Goal: Entertainment & Leisure: Browse casually

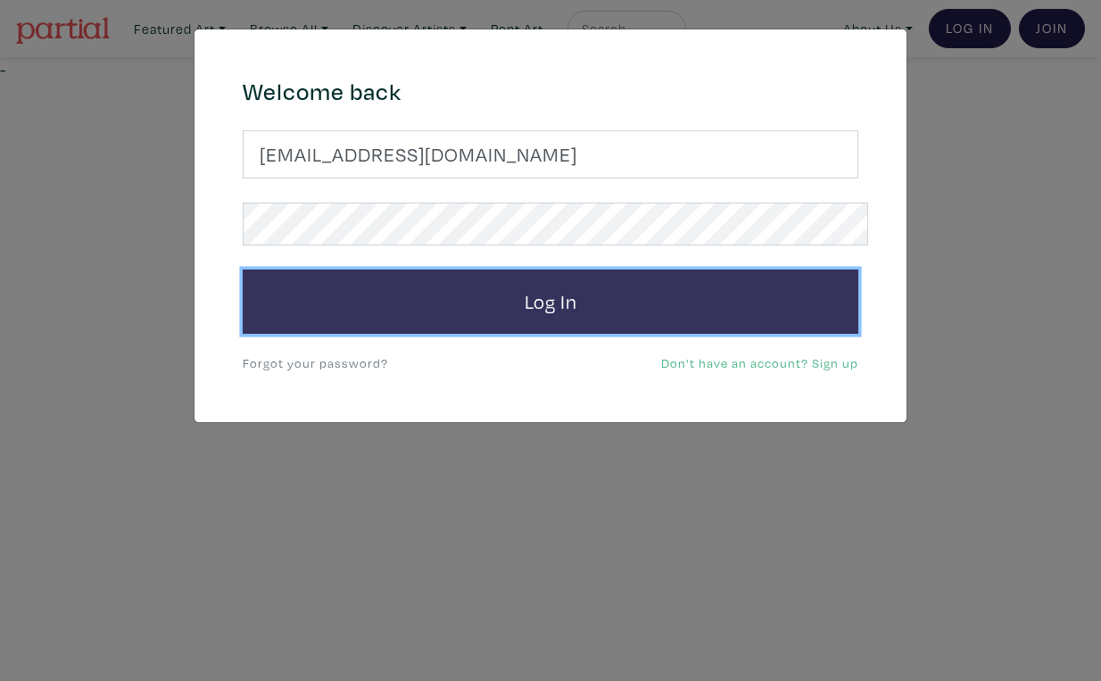
click at [580, 271] on button "Log In" at bounding box center [550, 301] width 615 height 64
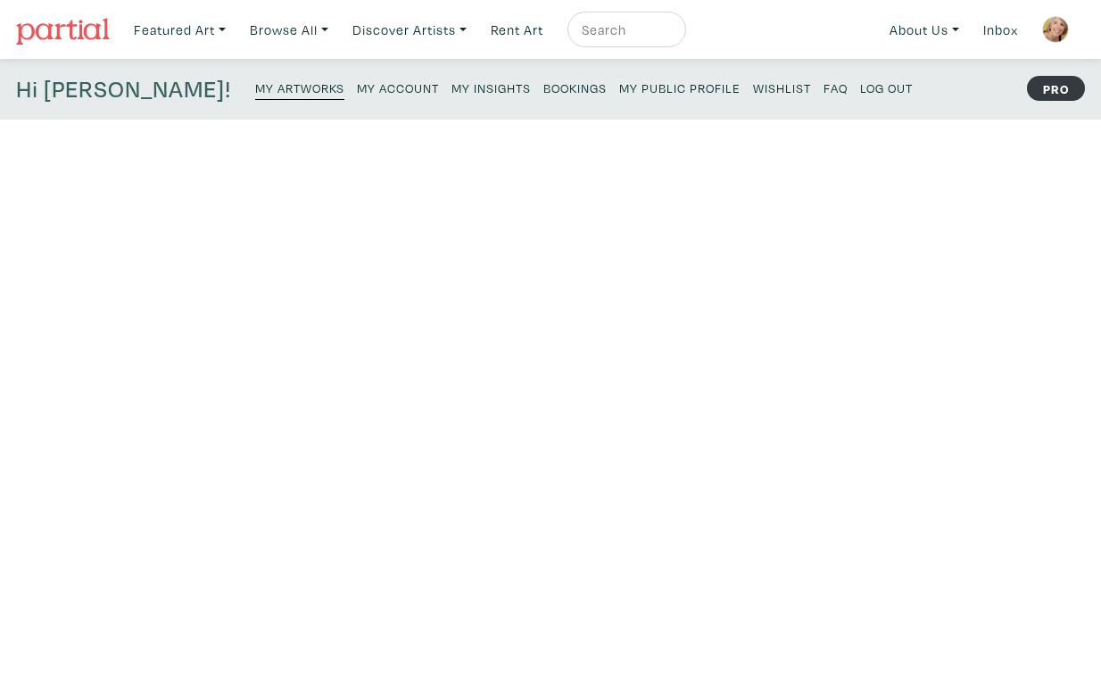
click at [619, 79] on small "My Public Profile" at bounding box center [679, 87] width 121 height 17
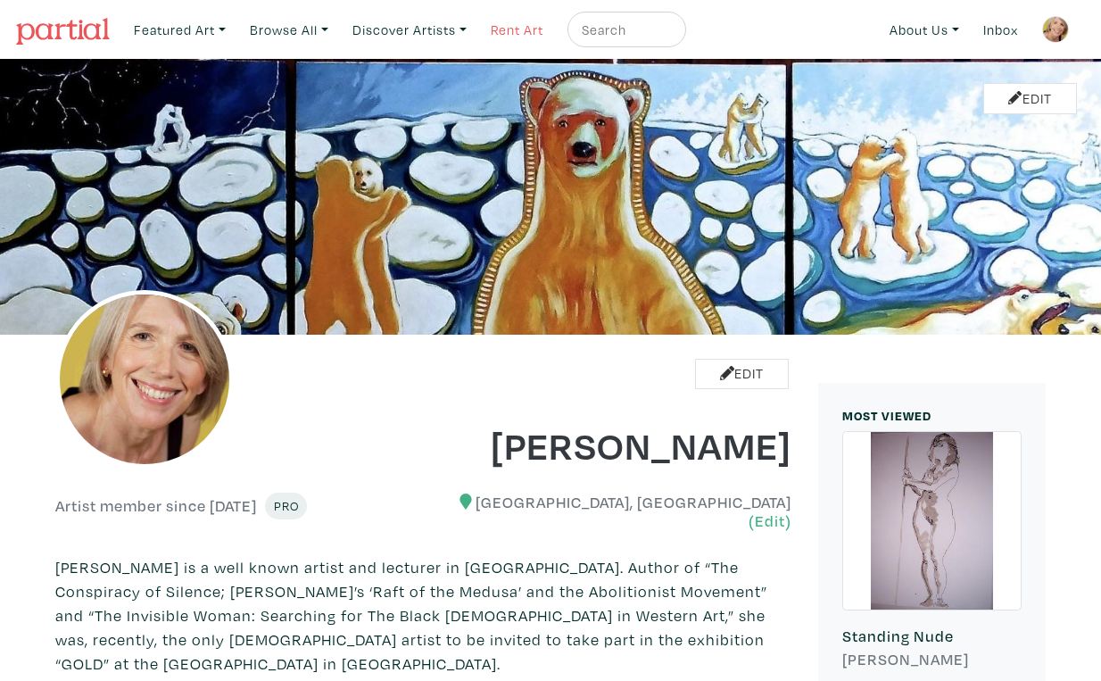
click at [498, 25] on link "Rent Art" at bounding box center [517, 30] width 69 height 37
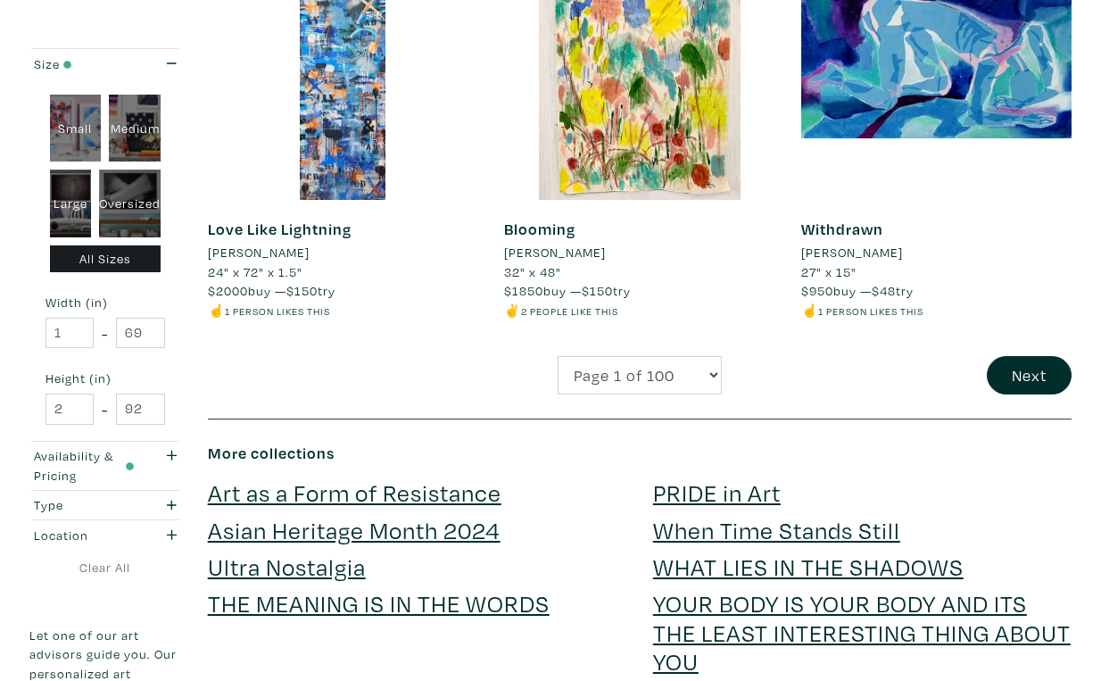
scroll to position [3448, 0]
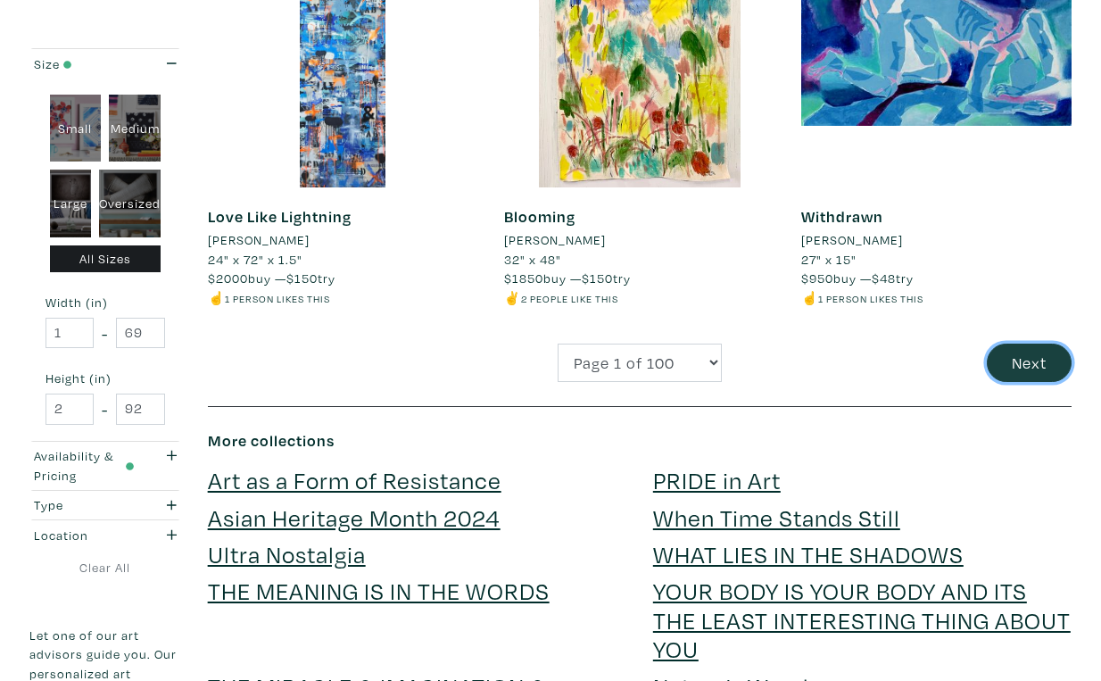
click at [1028, 343] on button "Next" at bounding box center [1029, 362] width 85 height 38
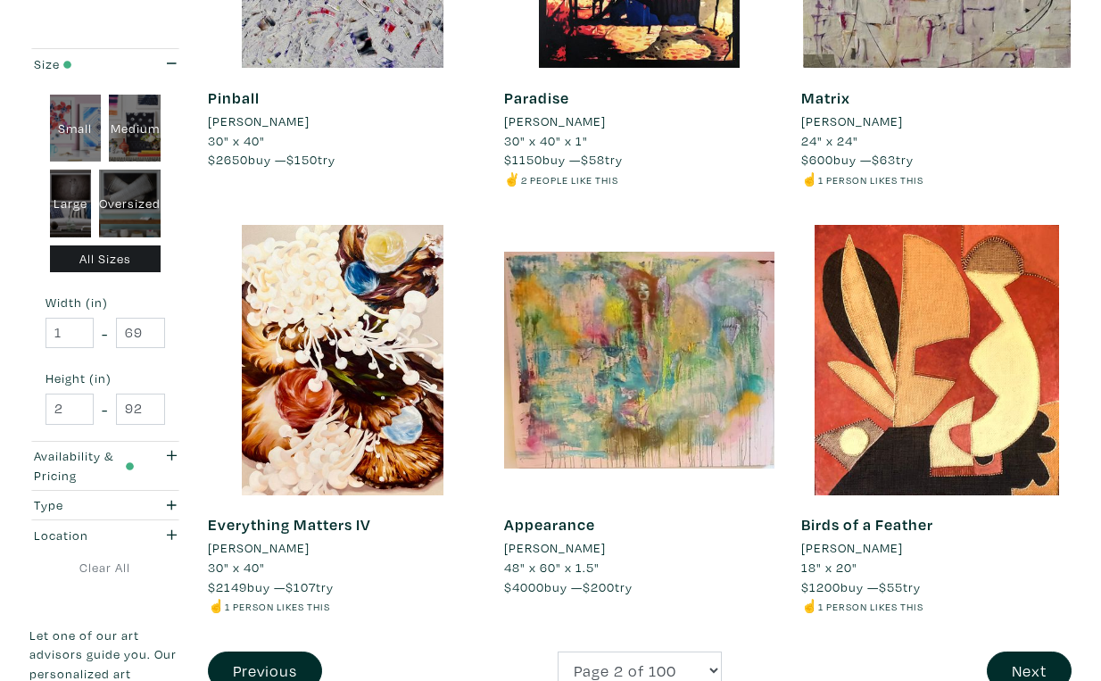
scroll to position [3183, 0]
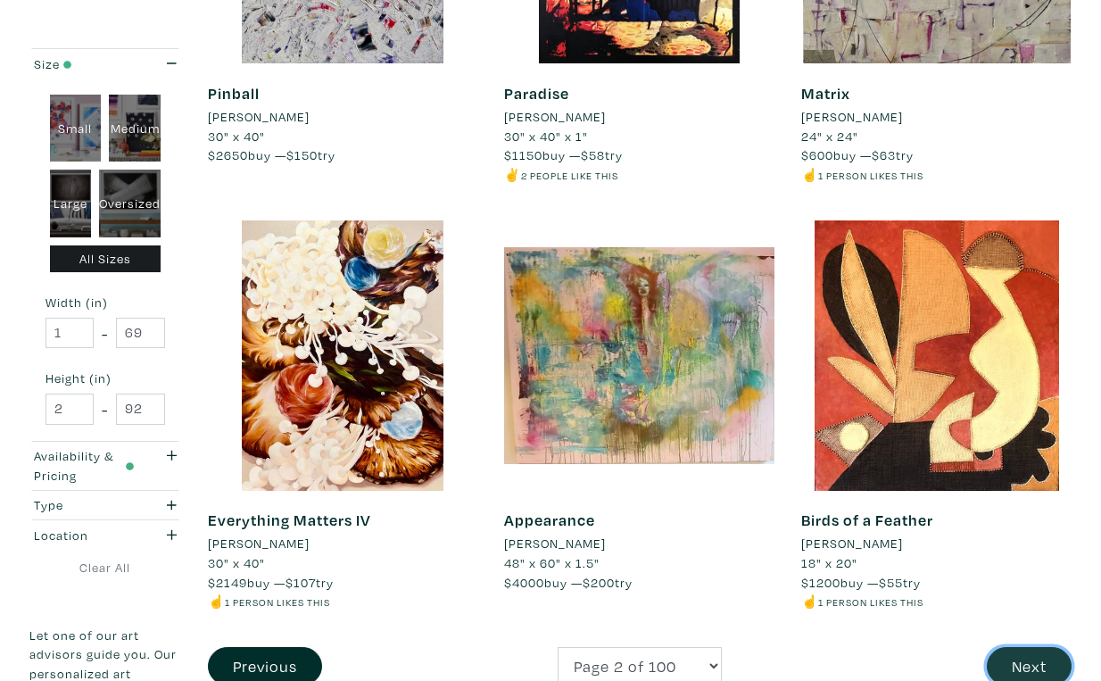
click at [1053, 647] on button "Next" at bounding box center [1029, 666] width 85 height 38
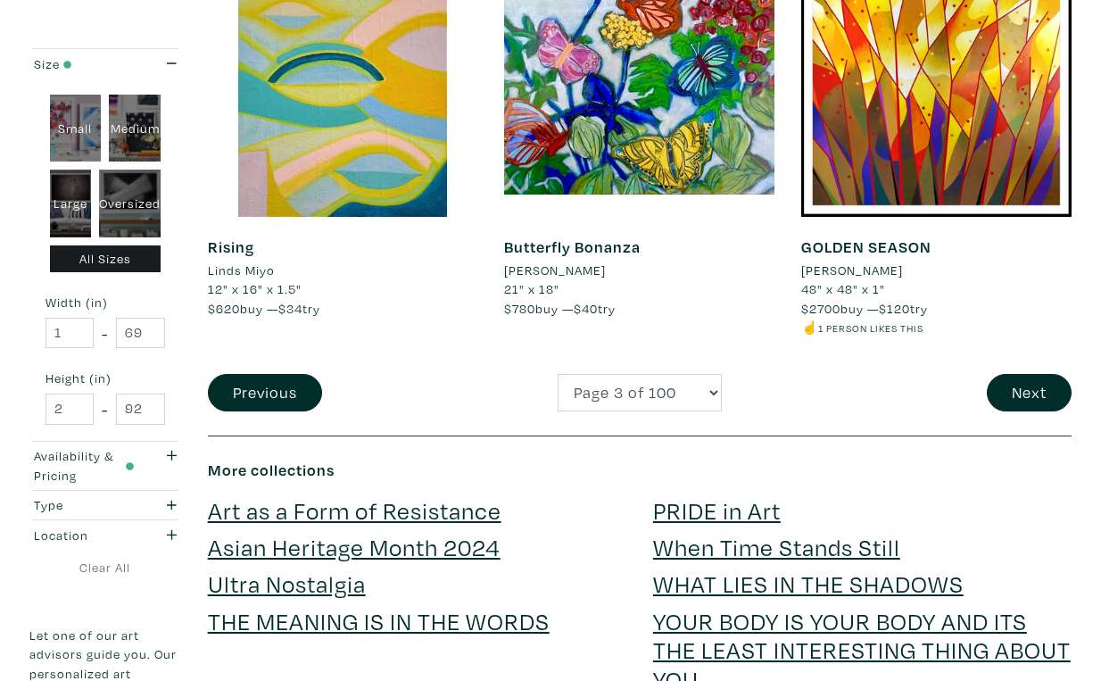
scroll to position [3496, 0]
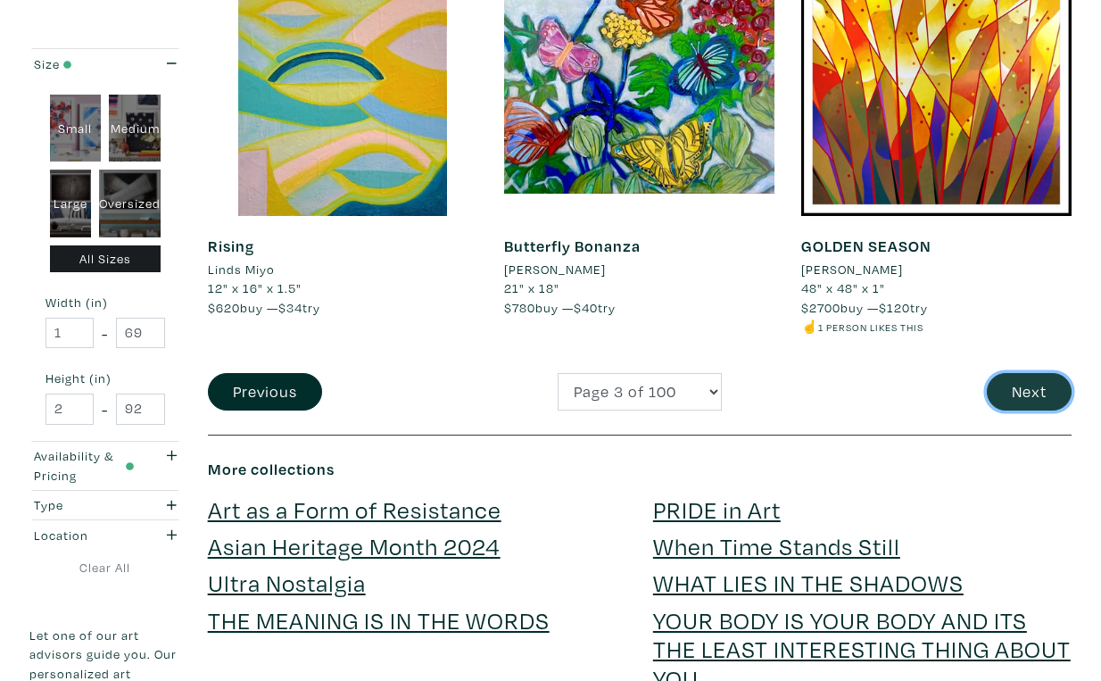
click at [1041, 373] on button "Next" at bounding box center [1029, 392] width 85 height 38
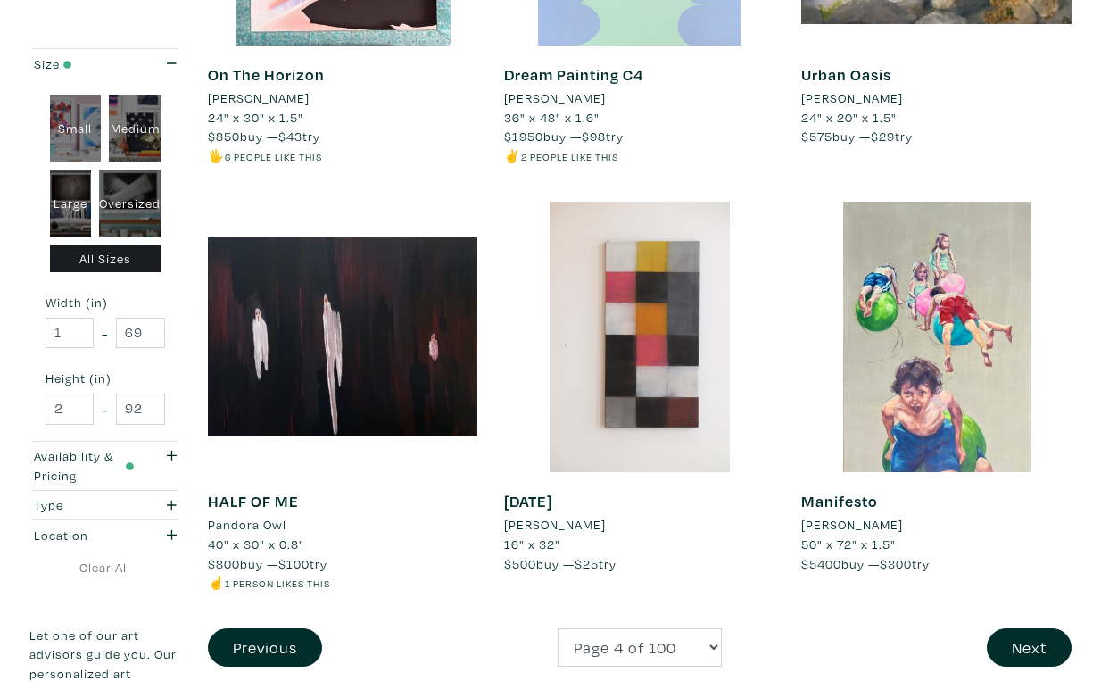
scroll to position [3204, 0]
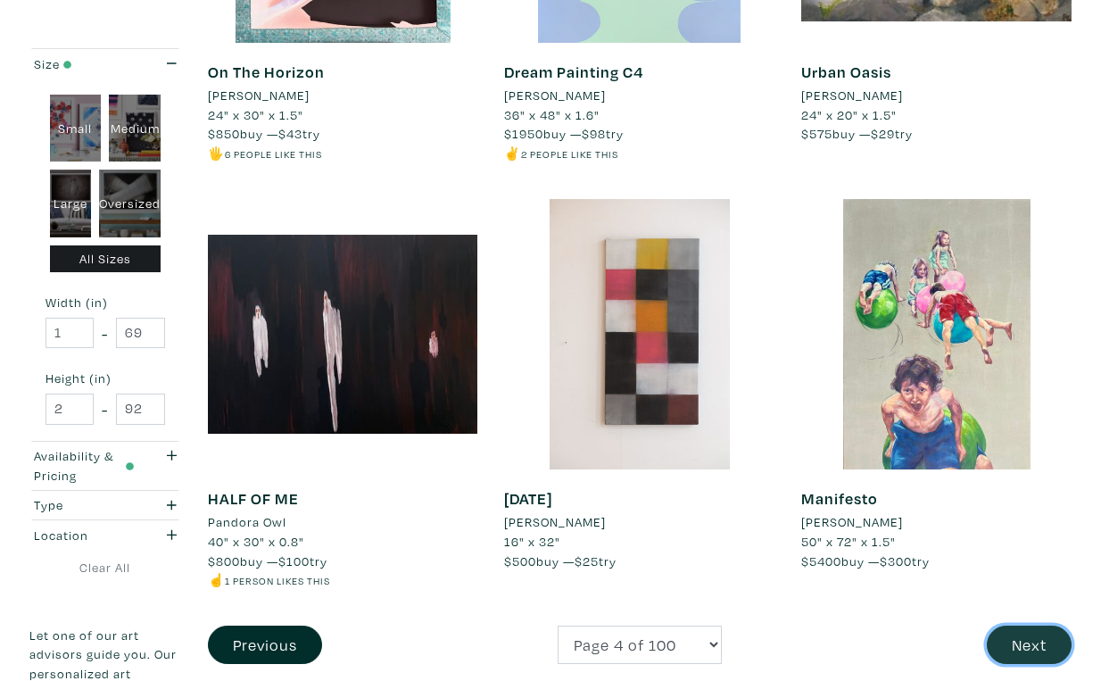
click at [1021, 625] on button "Next" at bounding box center [1029, 644] width 85 height 38
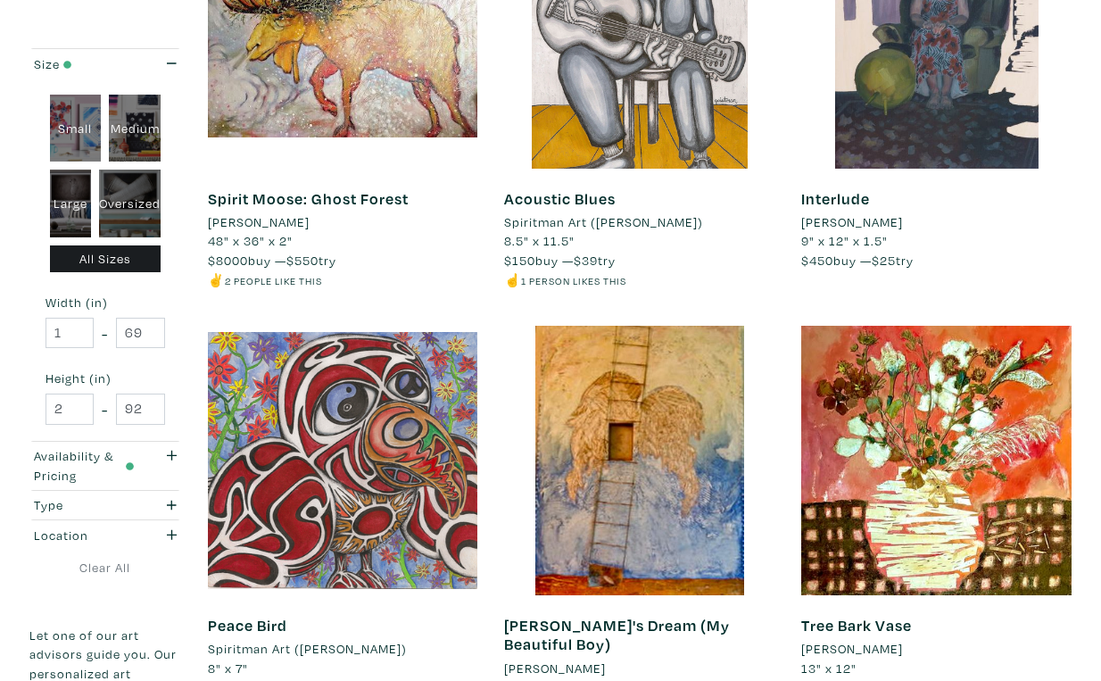
scroll to position [3002, 0]
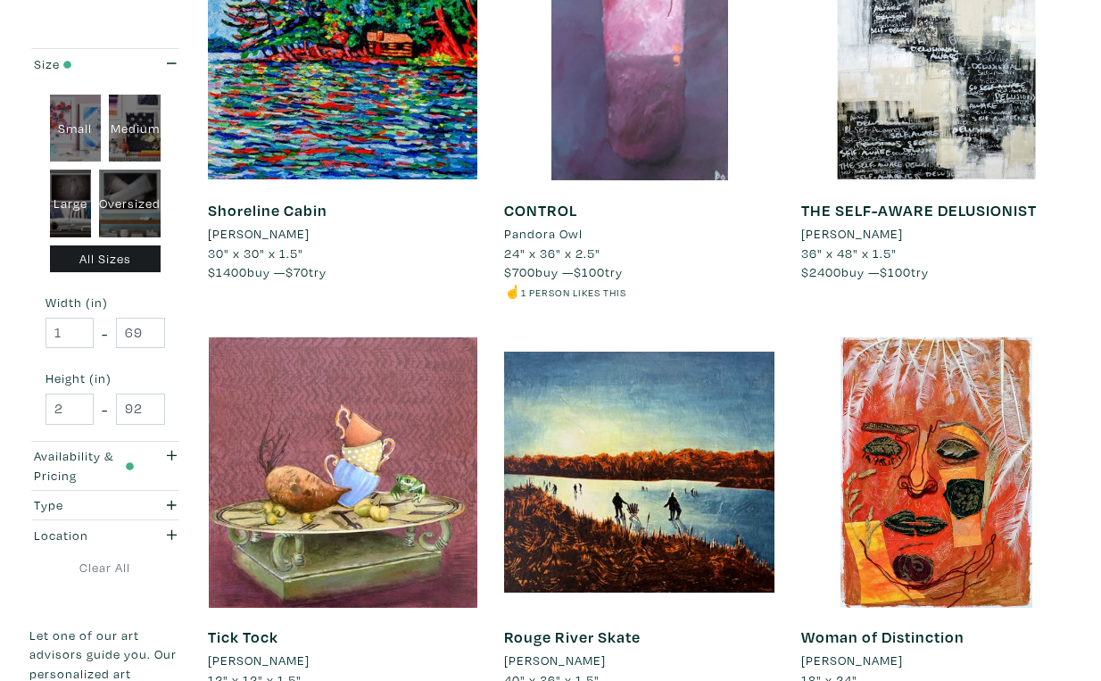
scroll to position [3033, 0]
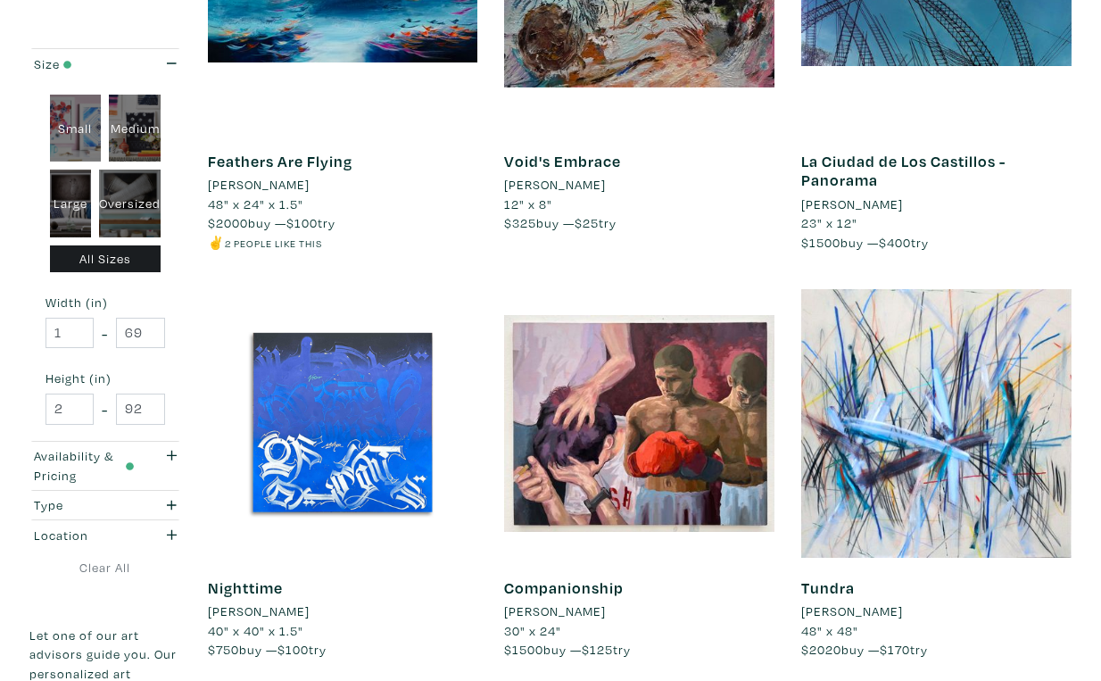
scroll to position [3110, 0]
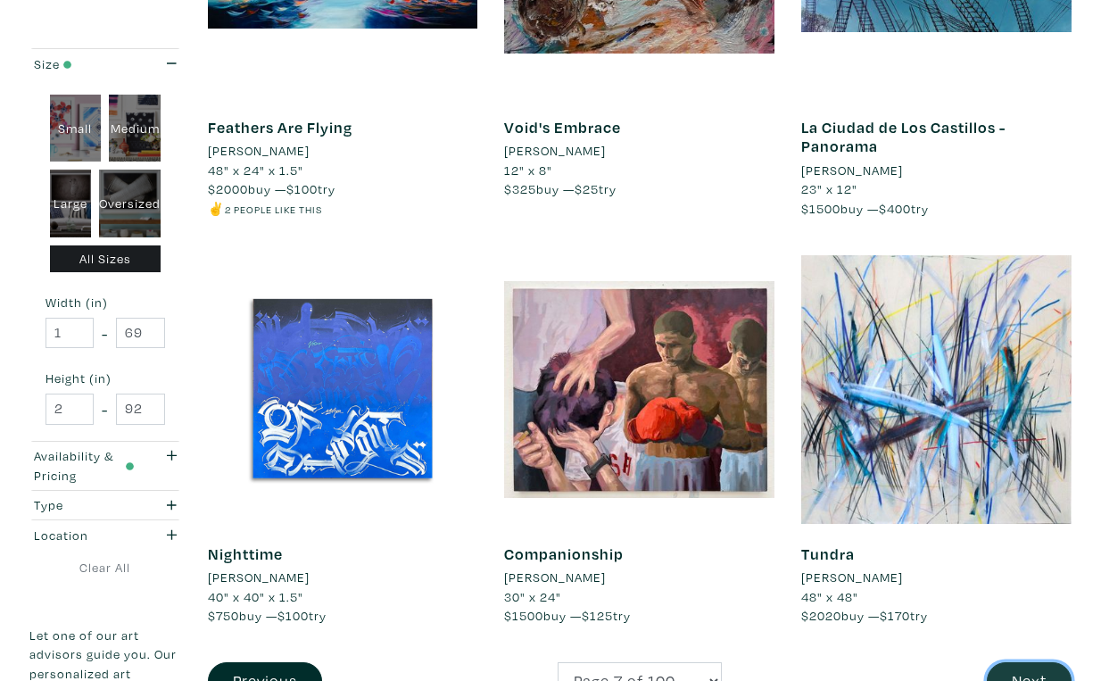
click at [1035, 662] on button "Next" at bounding box center [1029, 681] width 85 height 38
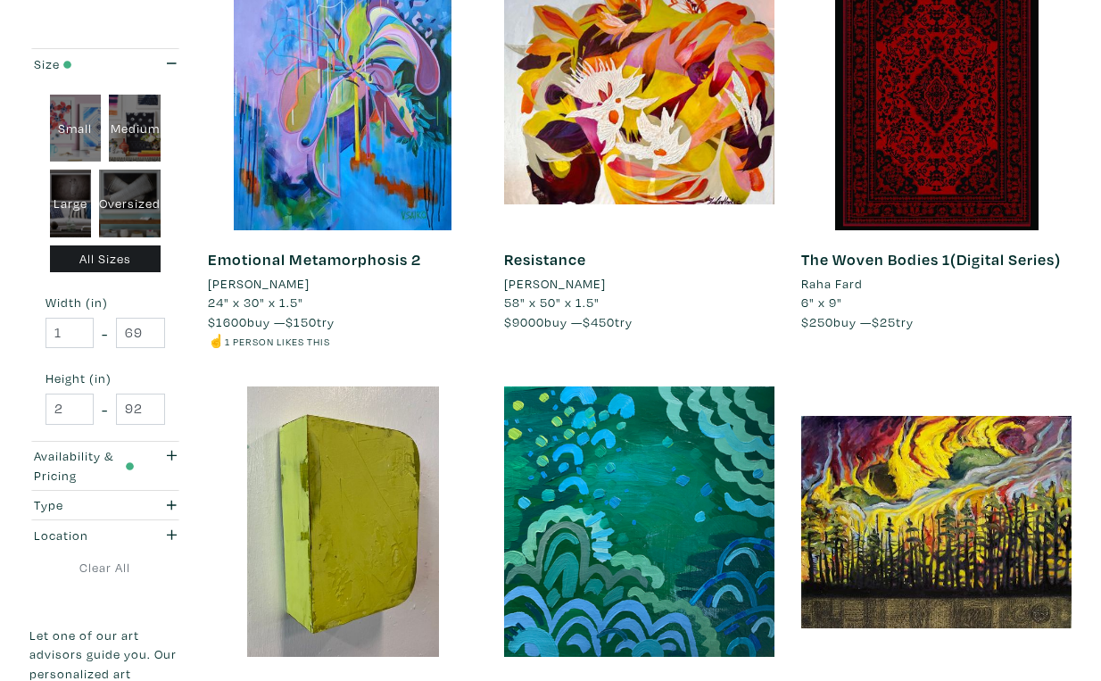
scroll to position [3026, 0]
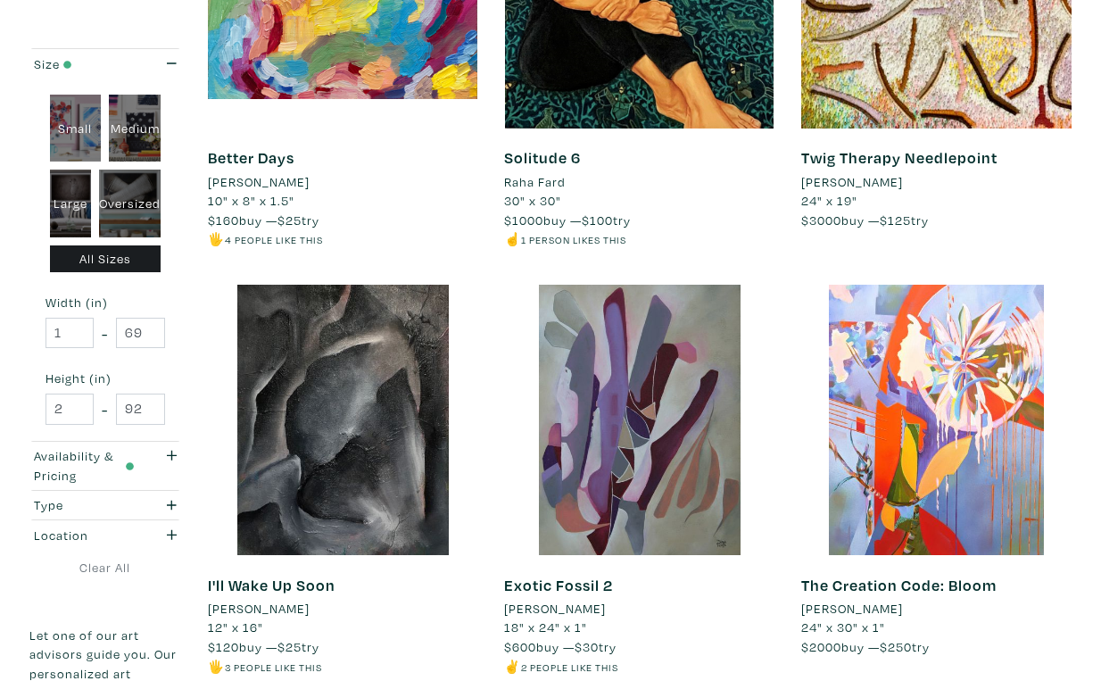
scroll to position [3101, 0]
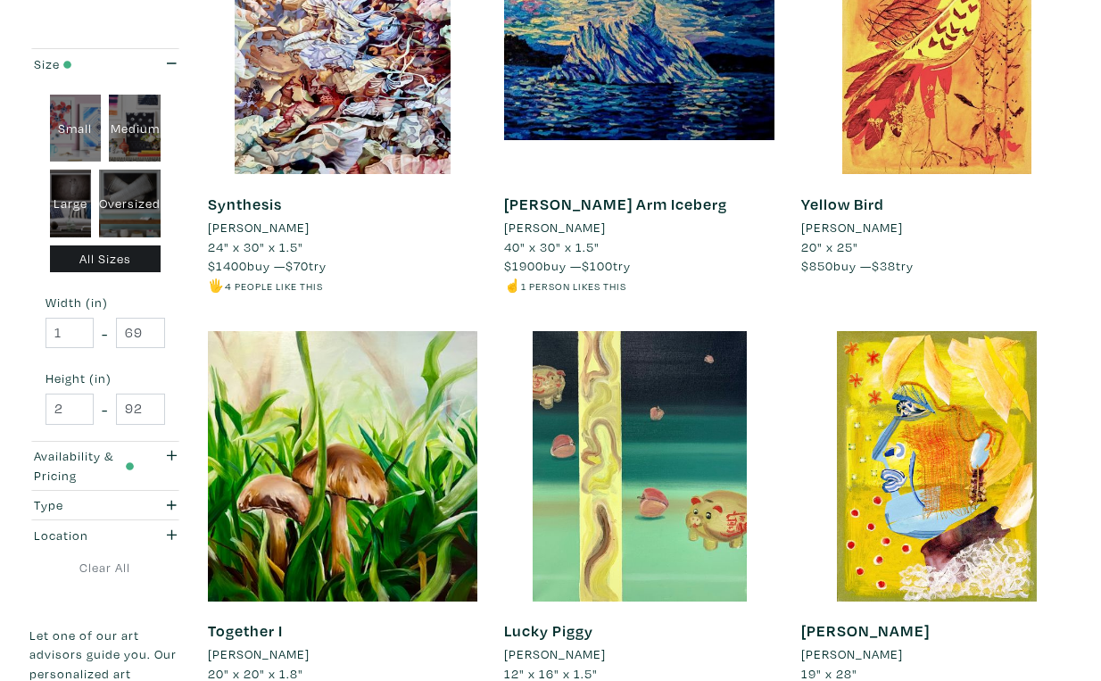
scroll to position [3037, 0]
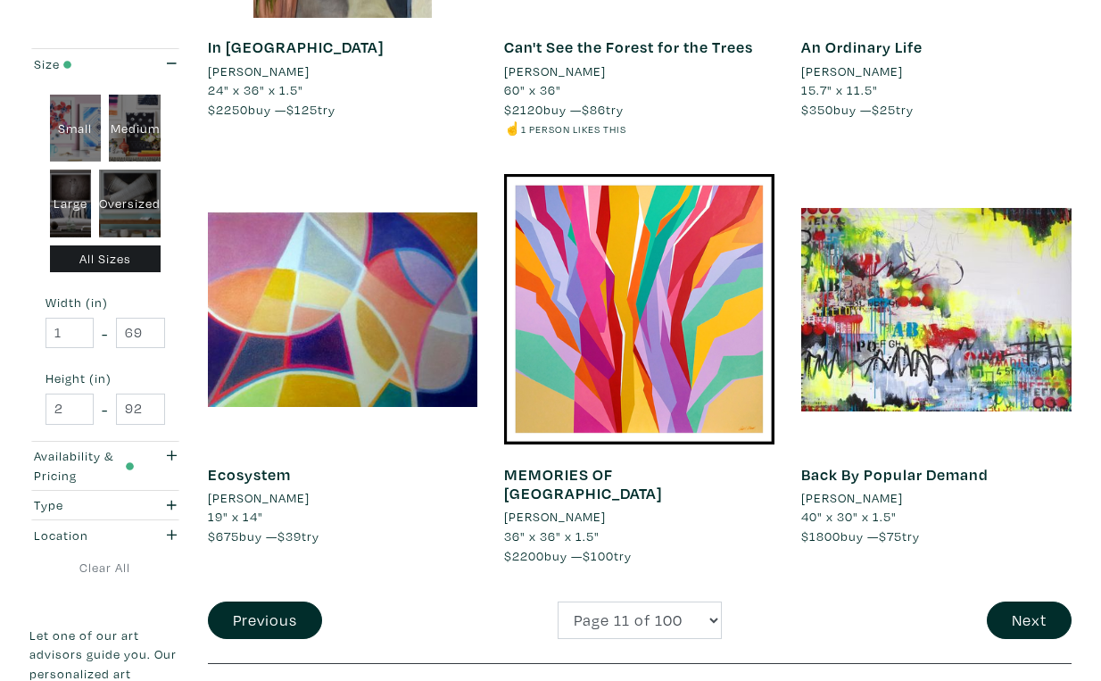
scroll to position [3216, 0]
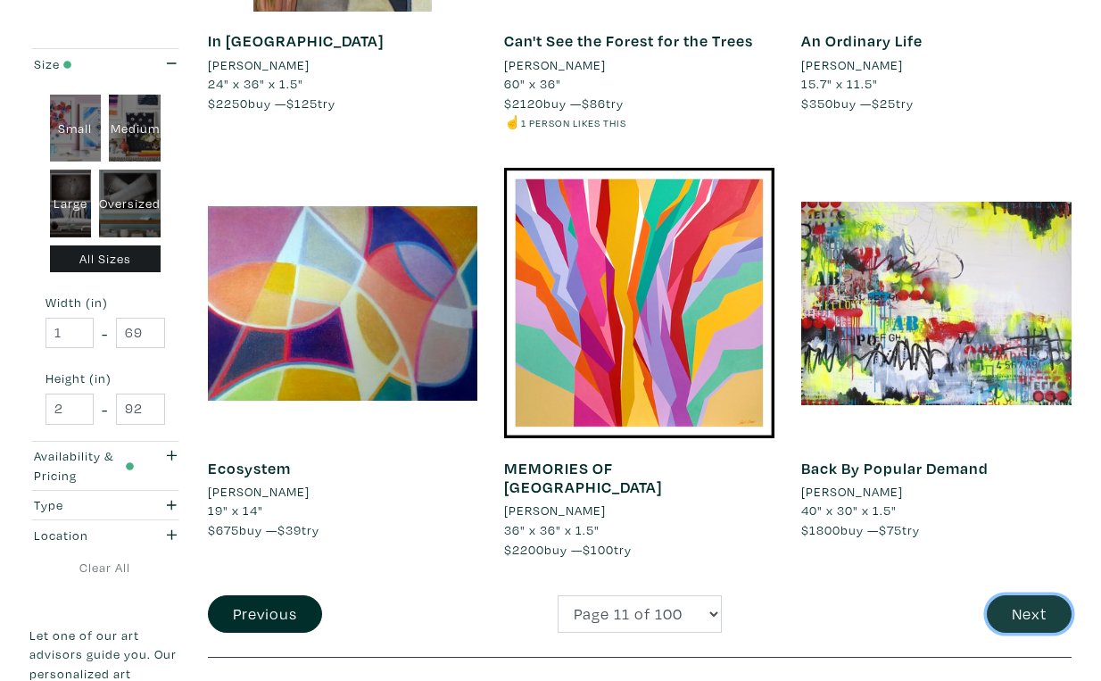
click at [1022, 595] on button "Next" at bounding box center [1029, 614] width 85 height 38
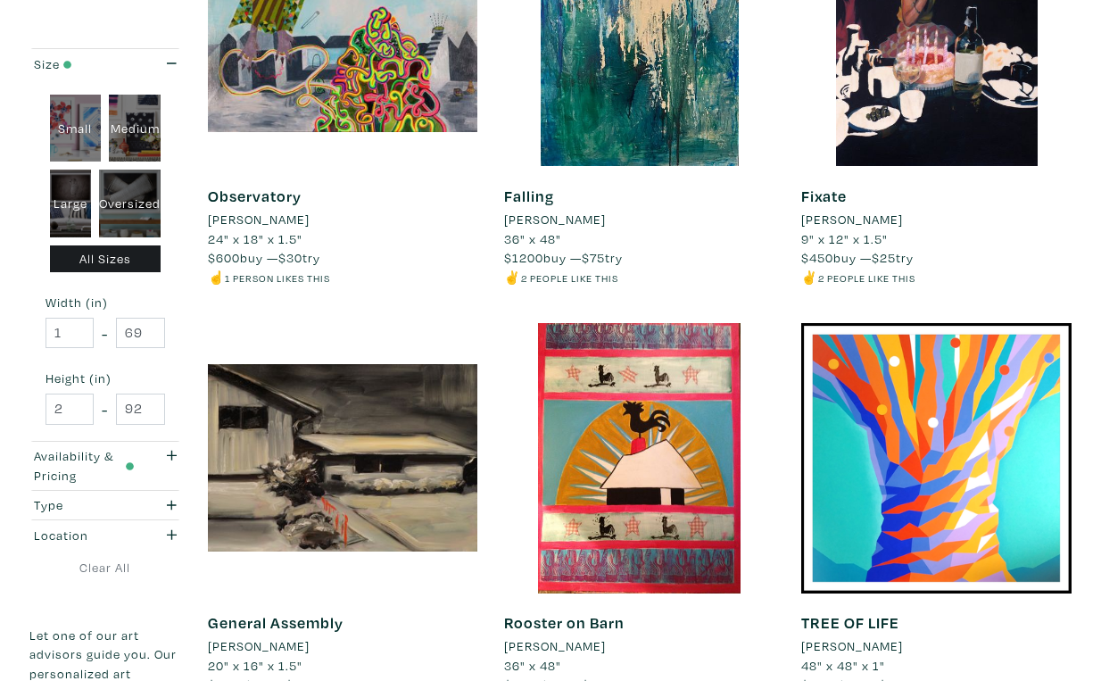
scroll to position [3057, 0]
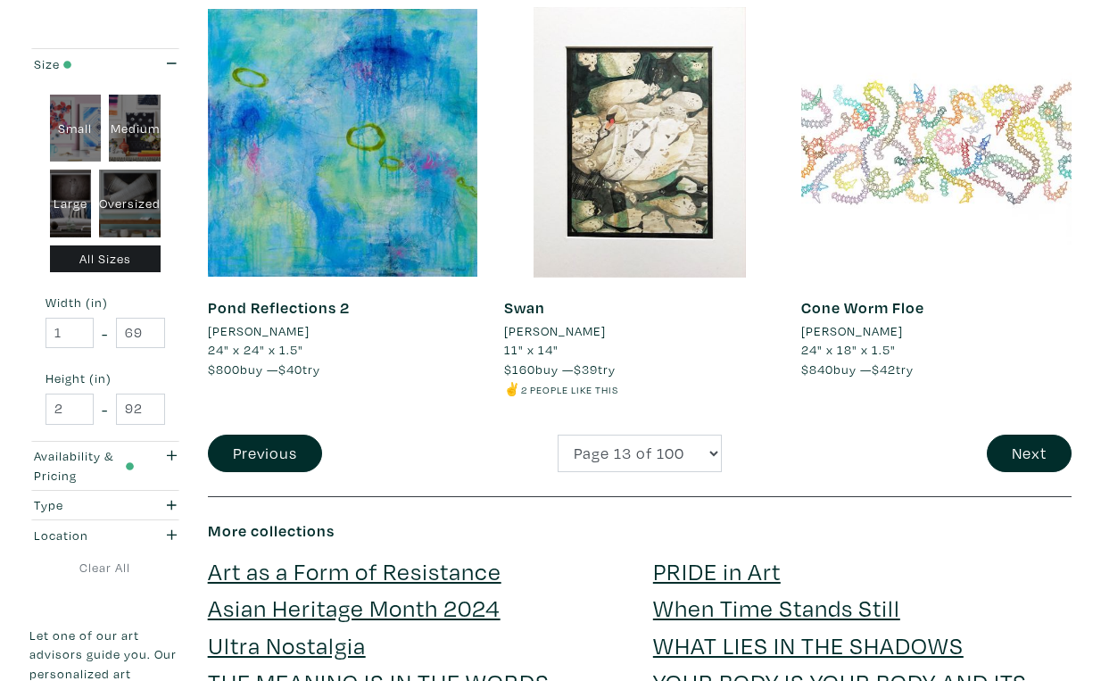
scroll to position [3385, 0]
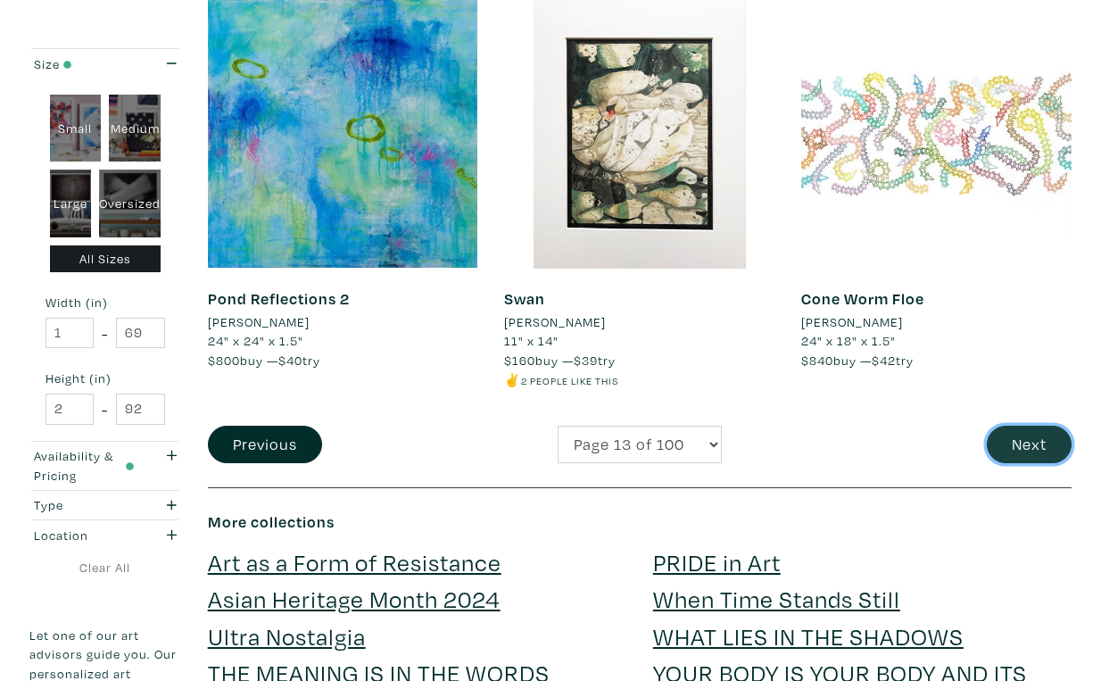
click at [1037, 425] on button "Next" at bounding box center [1029, 444] width 85 height 38
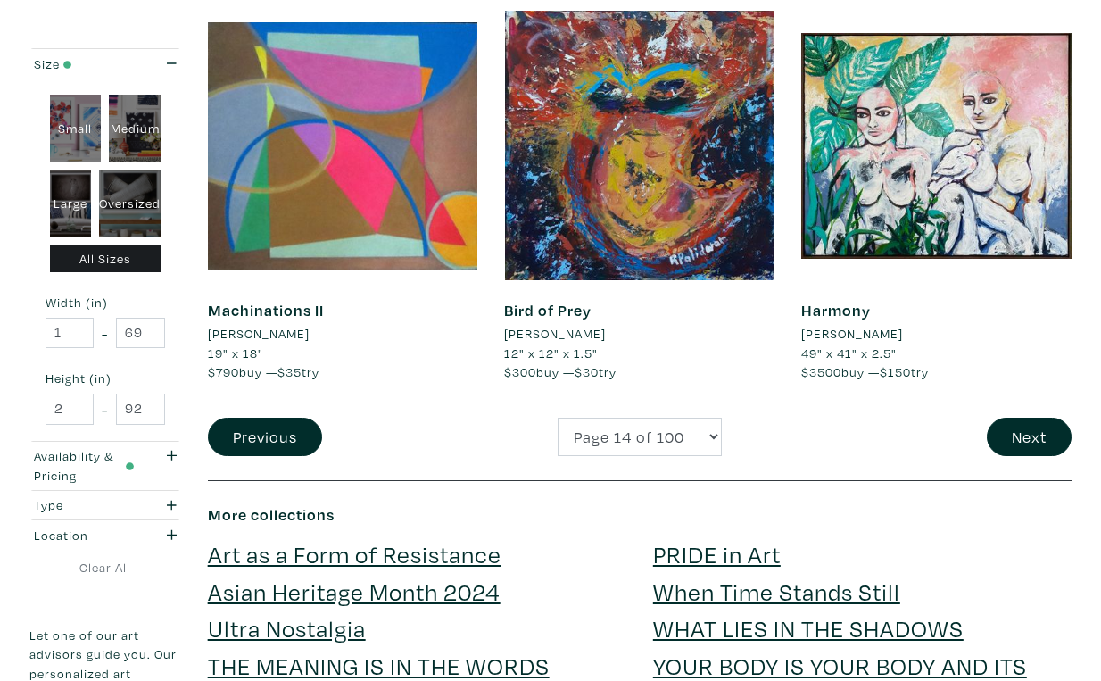
scroll to position [3317, 0]
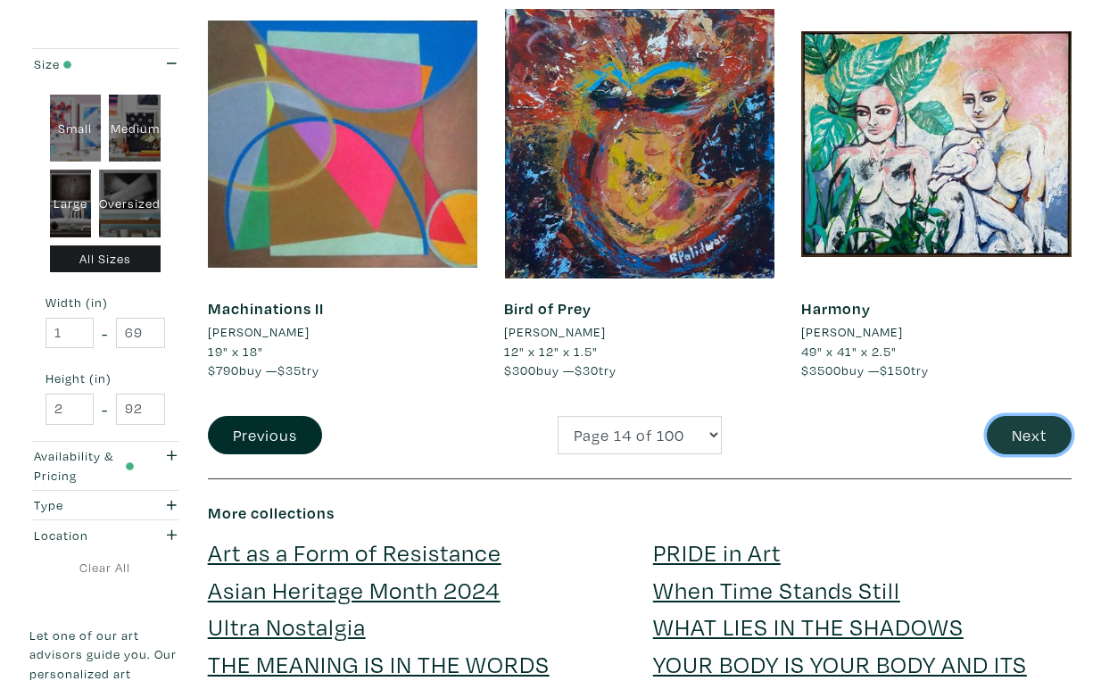
click at [1018, 416] on button "Next" at bounding box center [1029, 435] width 85 height 38
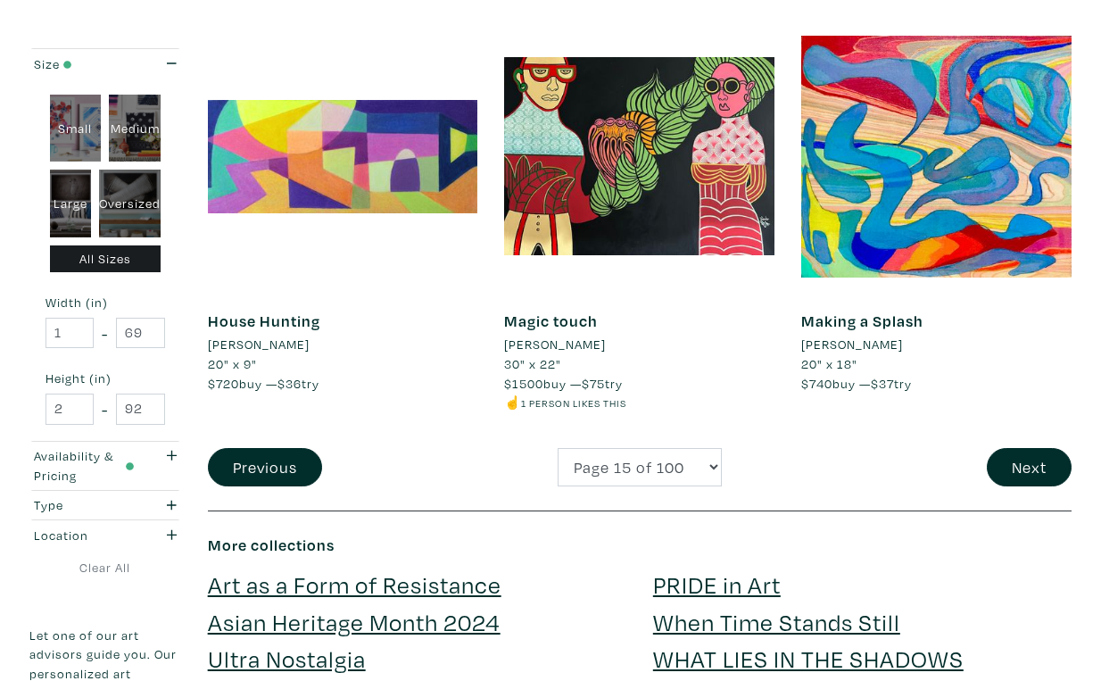
scroll to position [3382, 0]
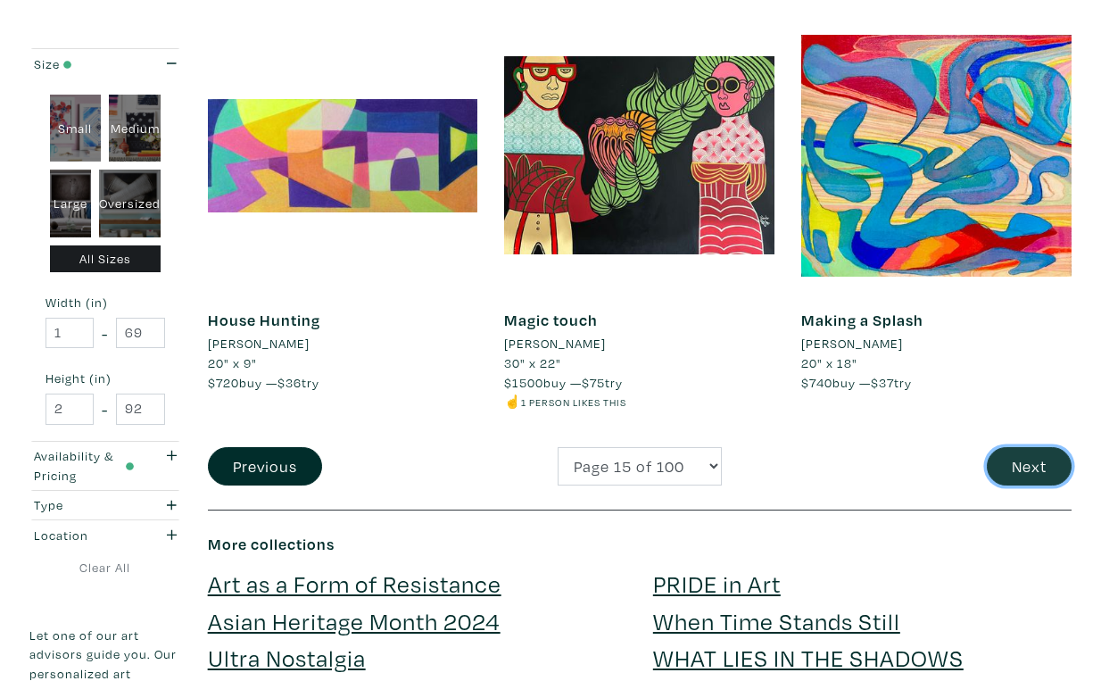
click at [1032, 447] on button "Next" at bounding box center [1029, 466] width 85 height 38
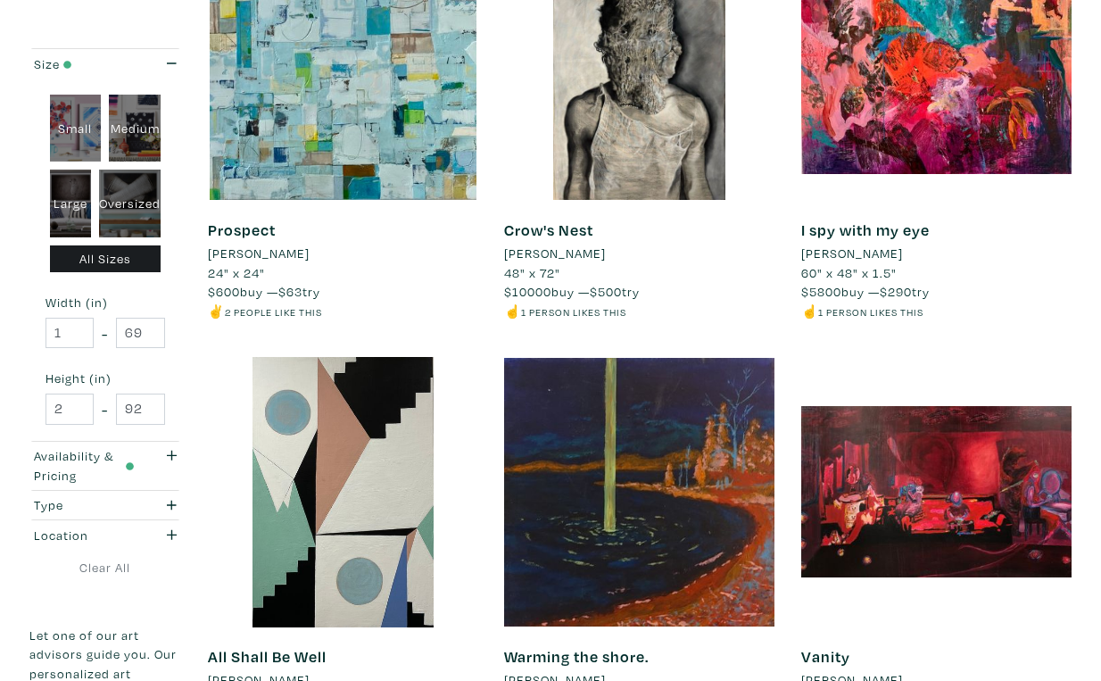
scroll to position [3038, 0]
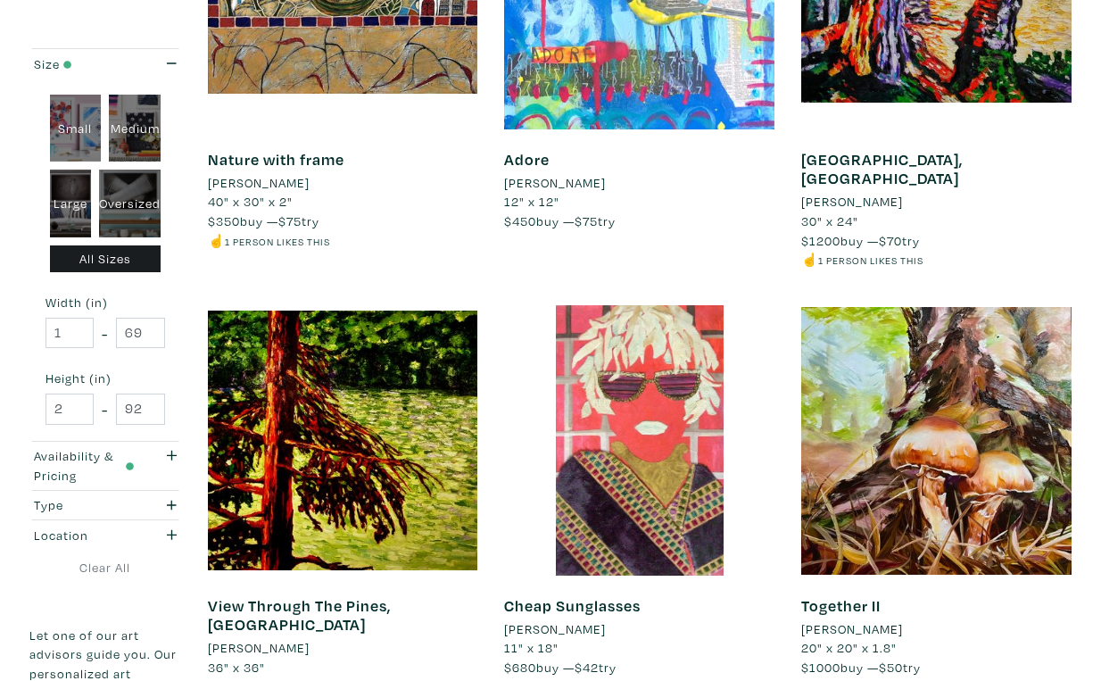
scroll to position [3139, 0]
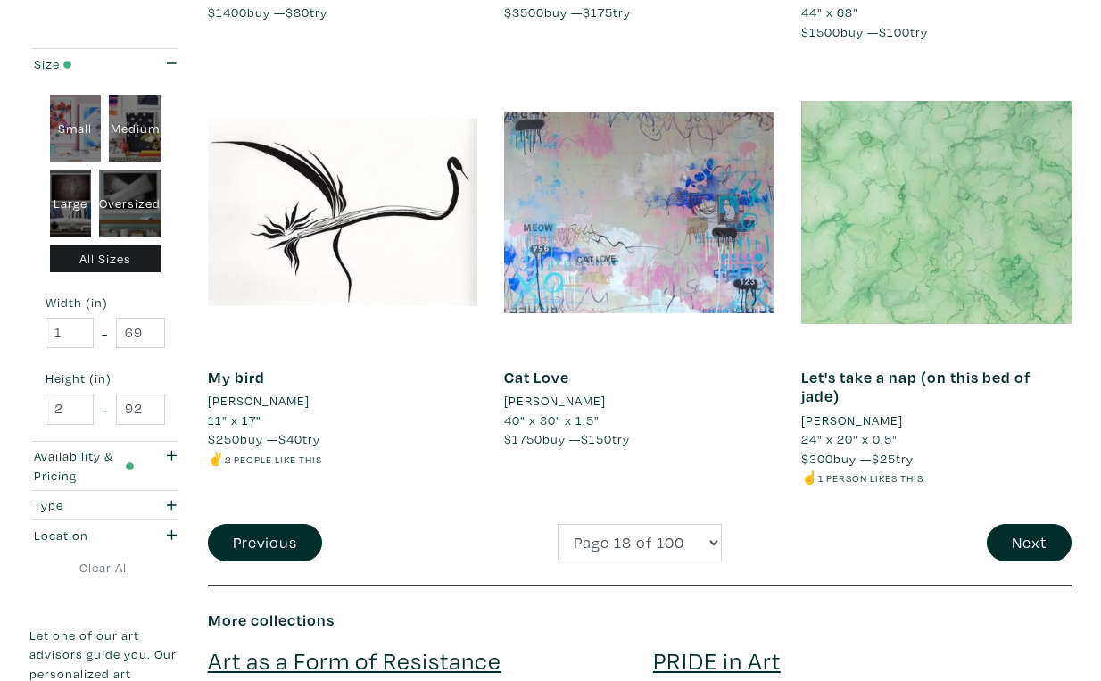
scroll to position [3251, 0]
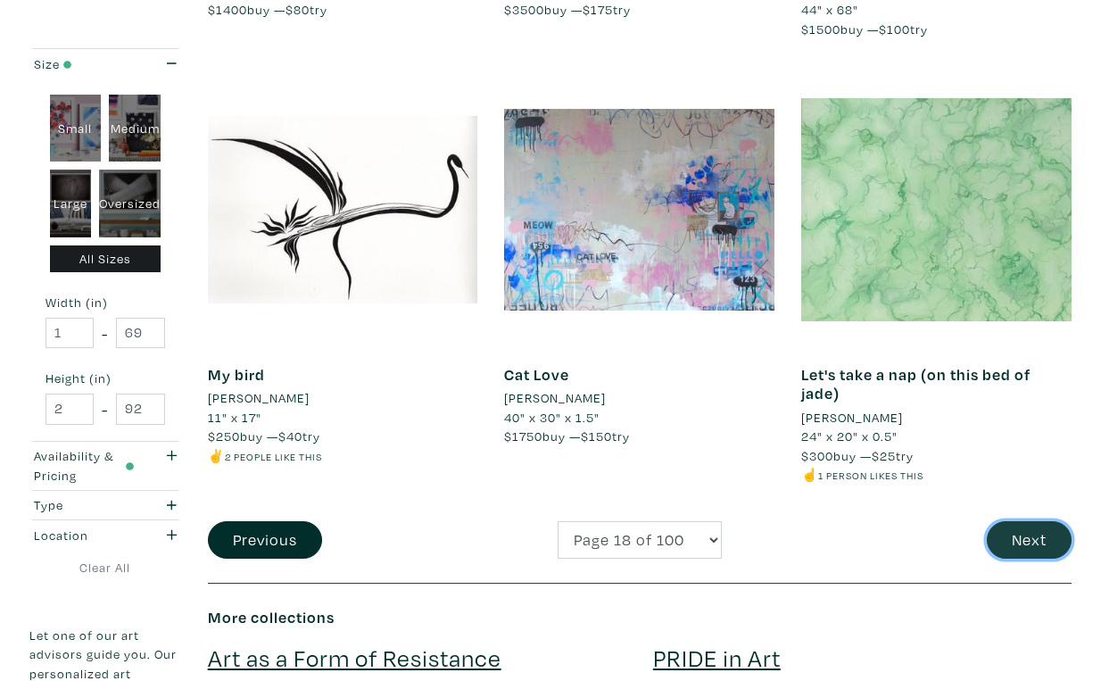
click at [1027, 521] on button "Next" at bounding box center [1029, 540] width 85 height 38
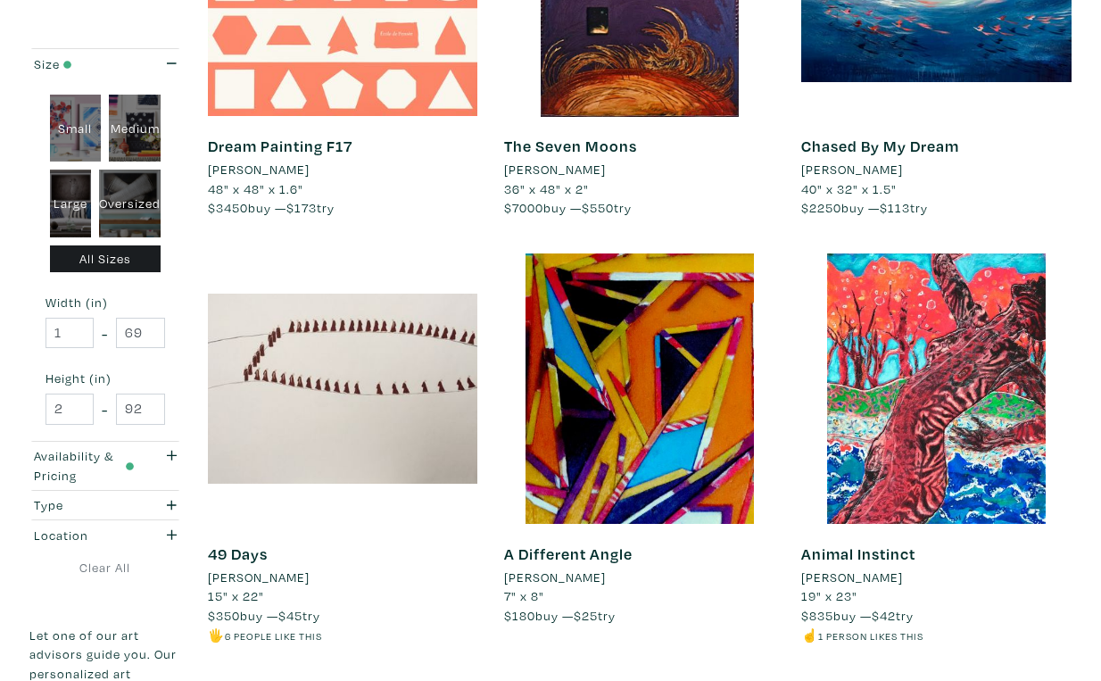
scroll to position [3035, 0]
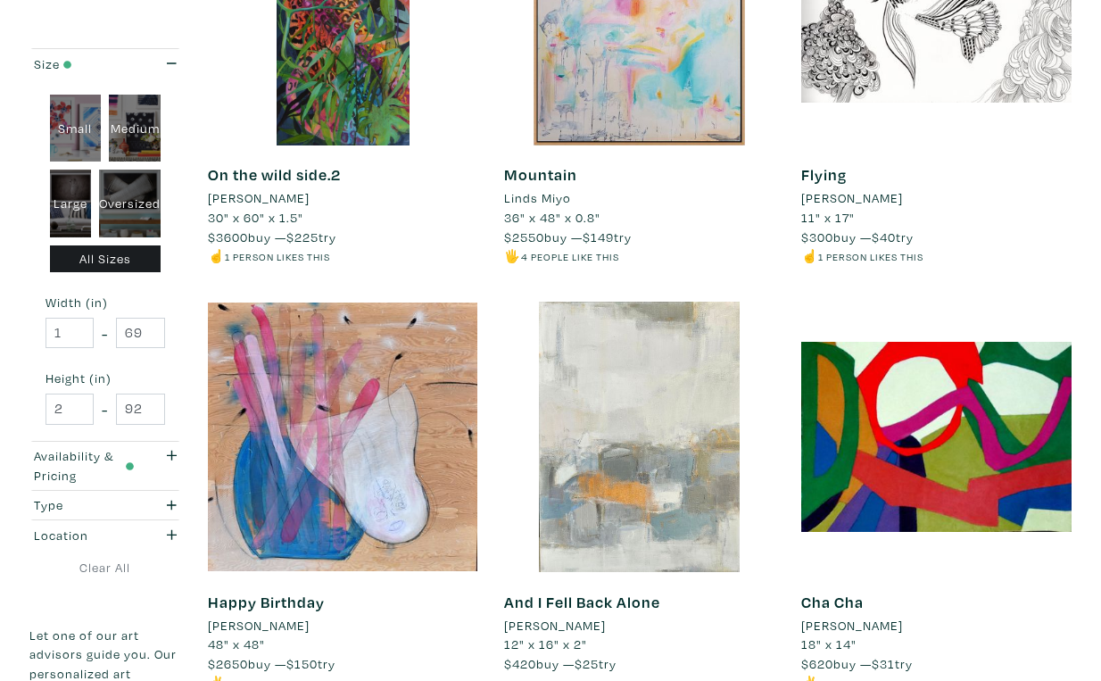
scroll to position [3044, 0]
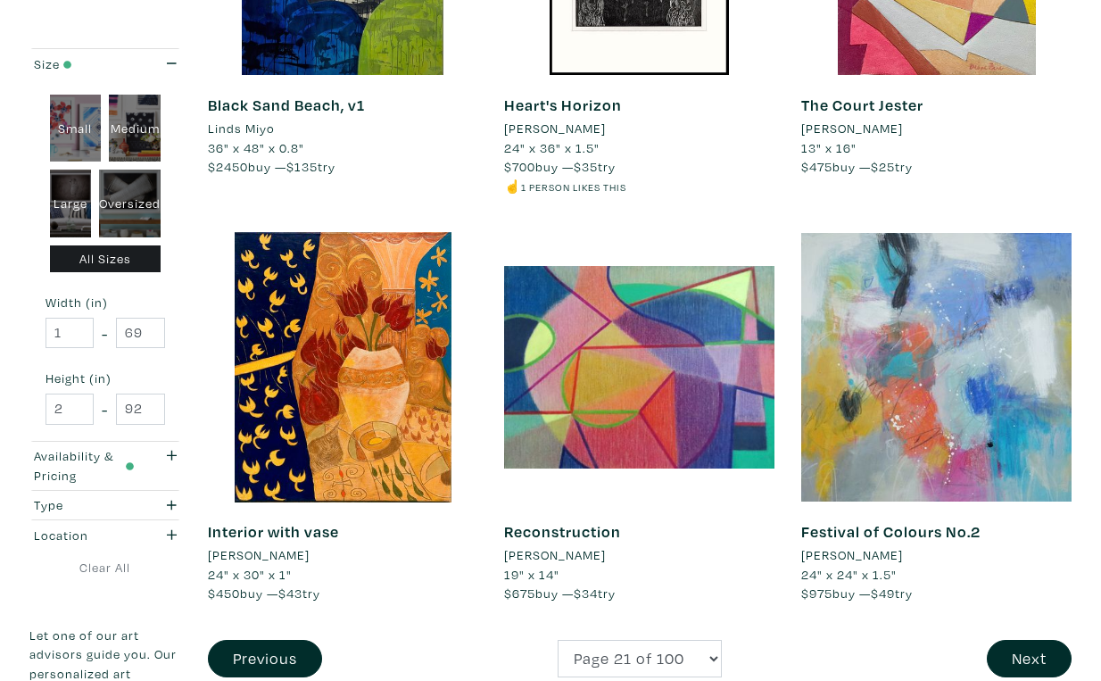
scroll to position [3157, 0]
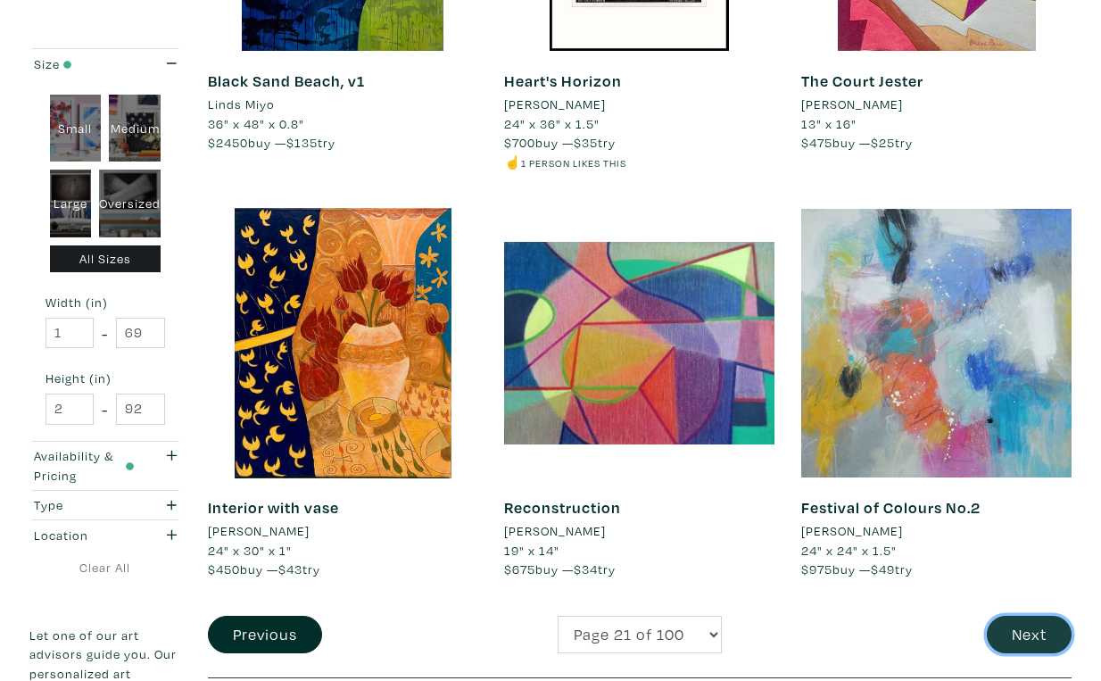
click at [1035, 615] on button "Next" at bounding box center [1029, 634] width 85 height 38
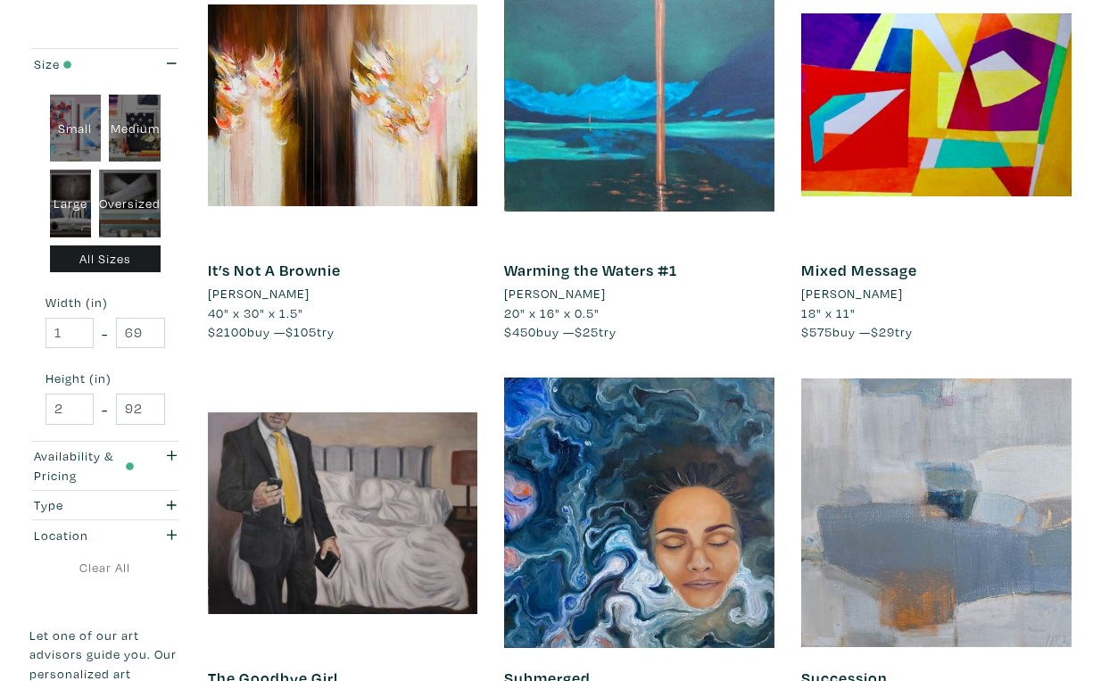
scroll to position [2970, 0]
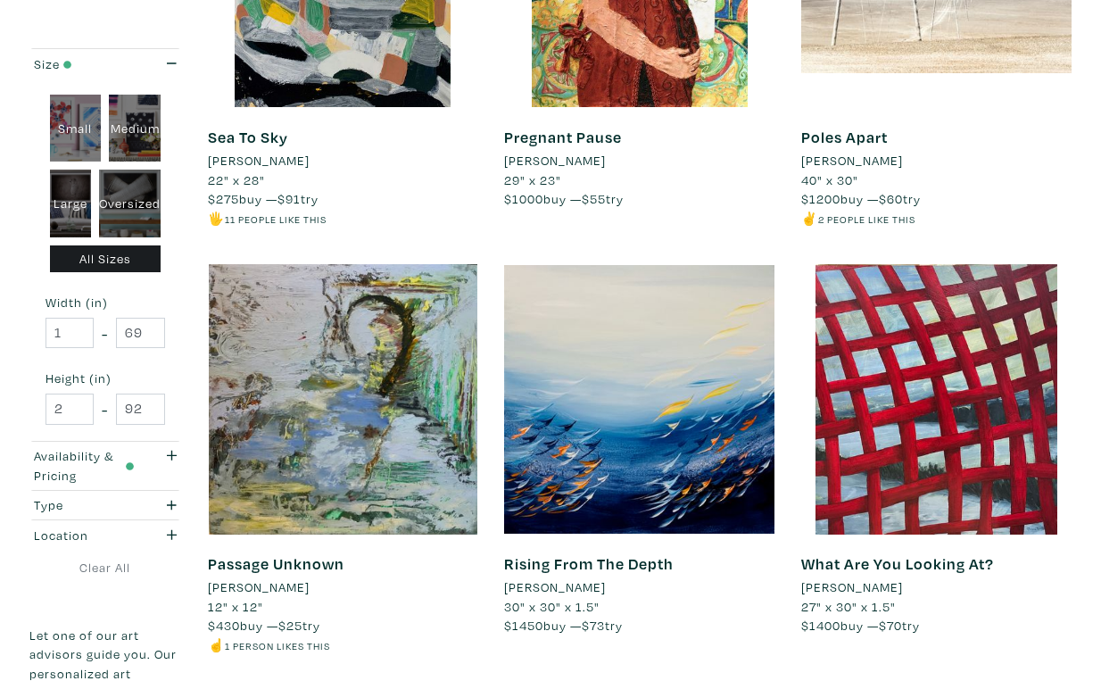
scroll to position [3103, 0]
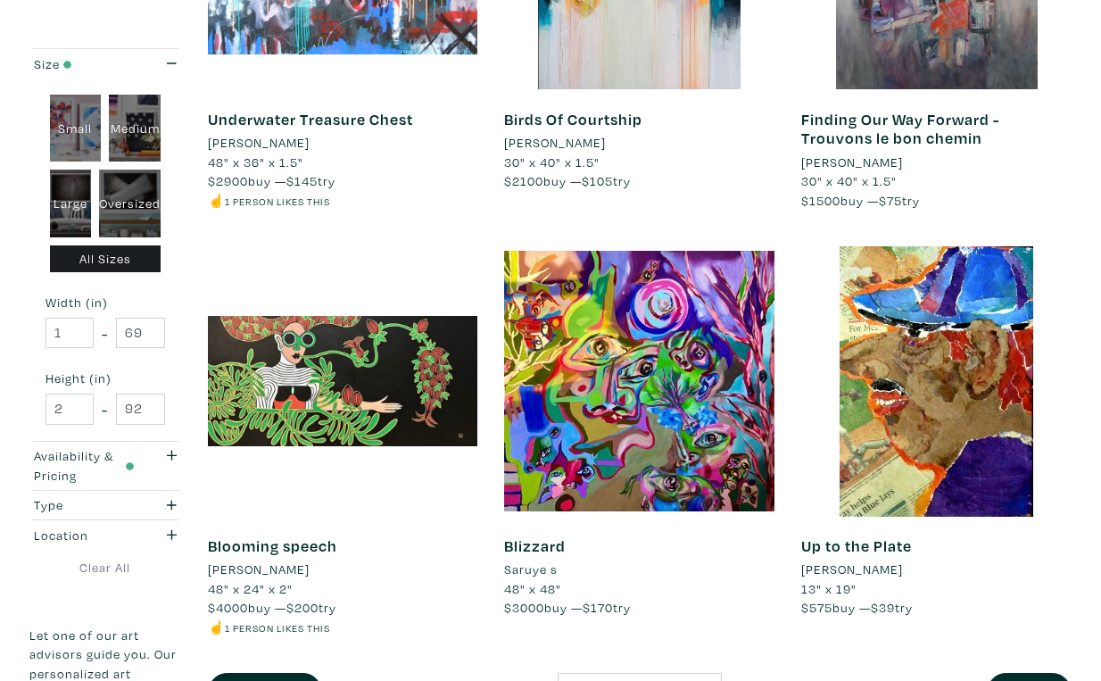
scroll to position [3127, 0]
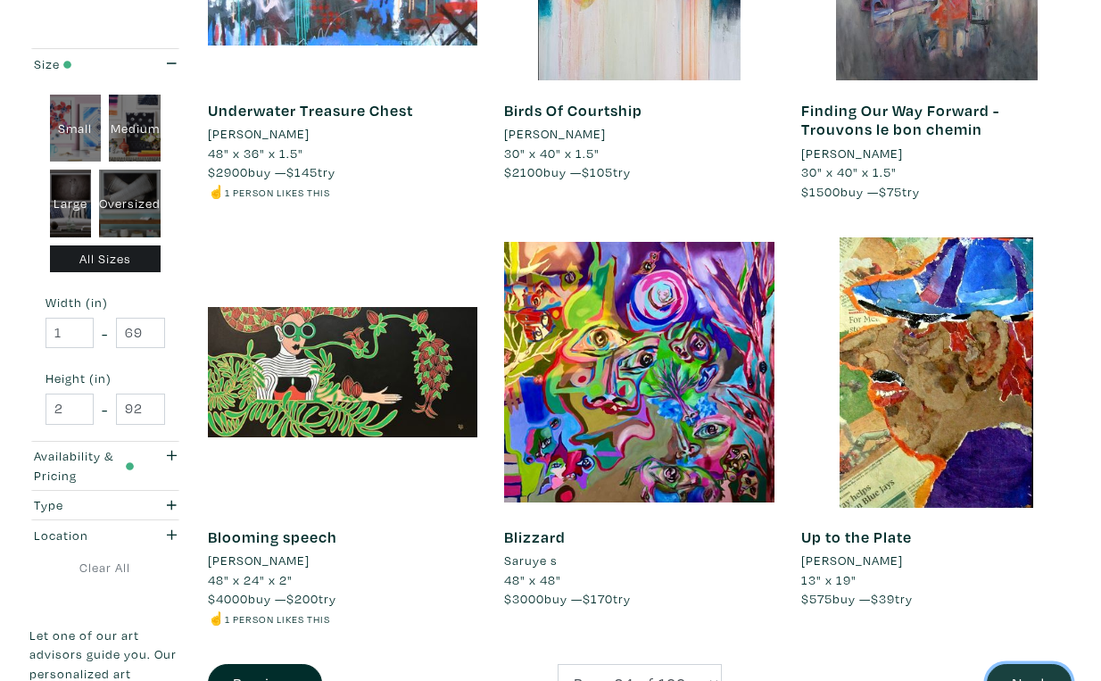
click at [1036, 664] on button "Next" at bounding box center [1029, 683] width 85 height 38
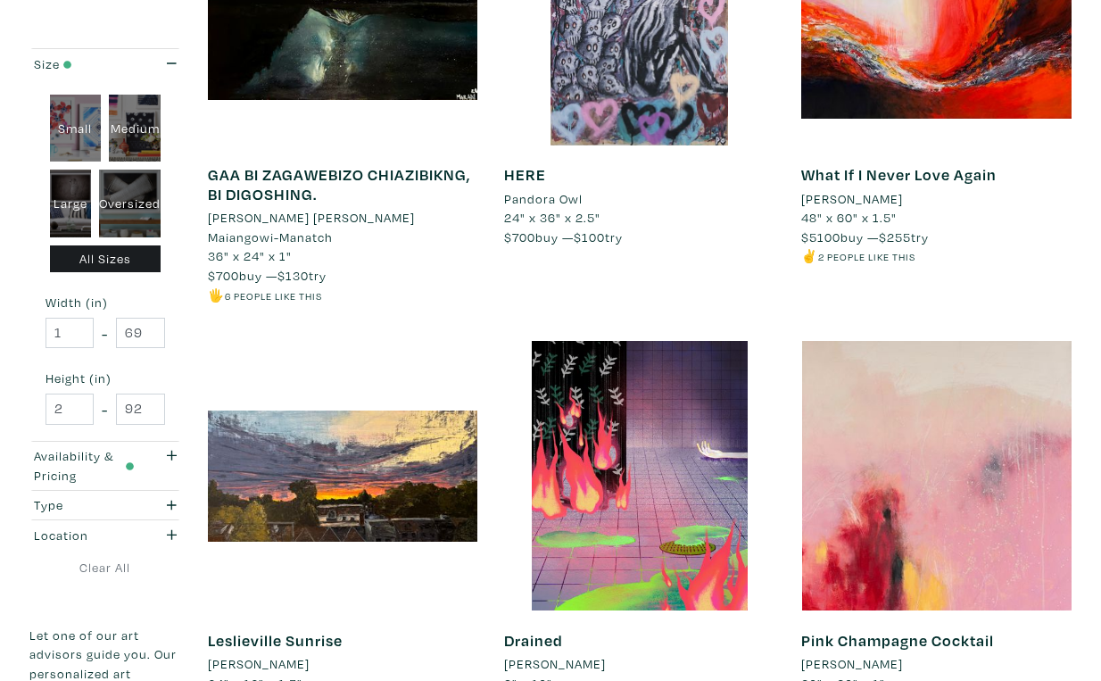
scroll to position [3085, 0]
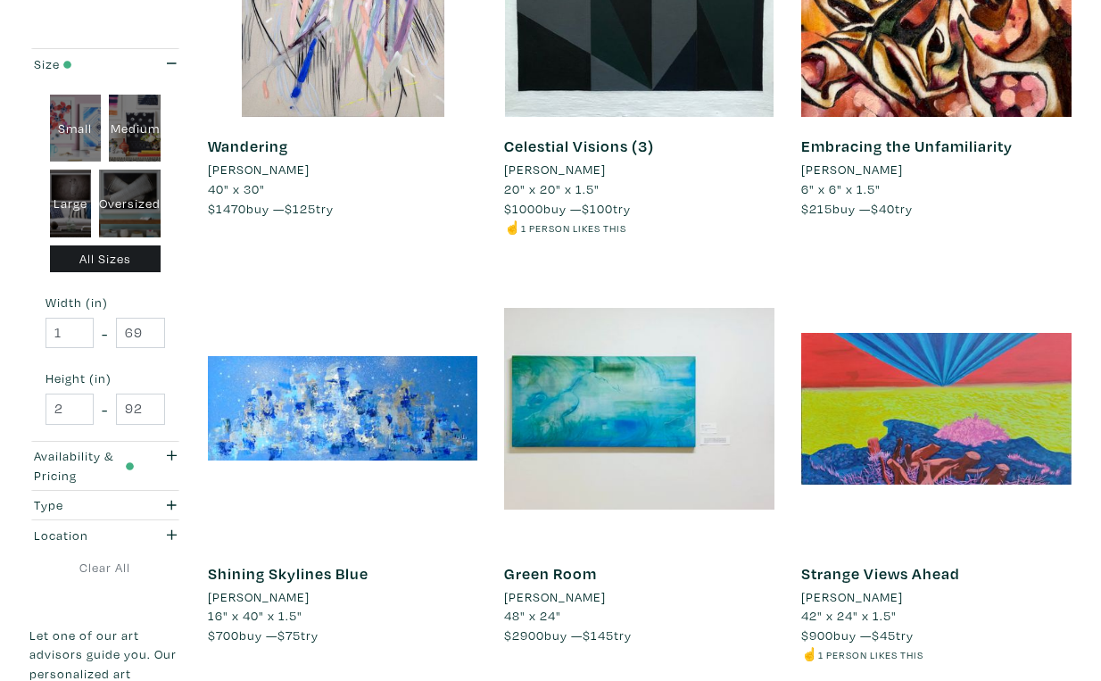
scroll to position [3074, 0]
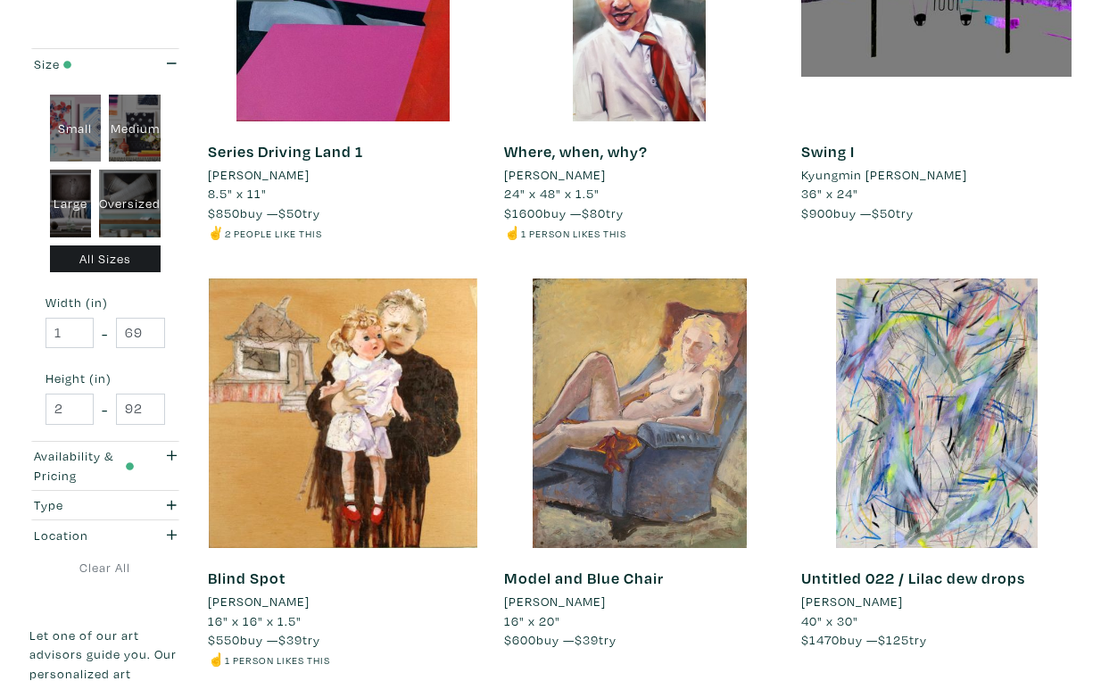
scroll to position [3049, 0]
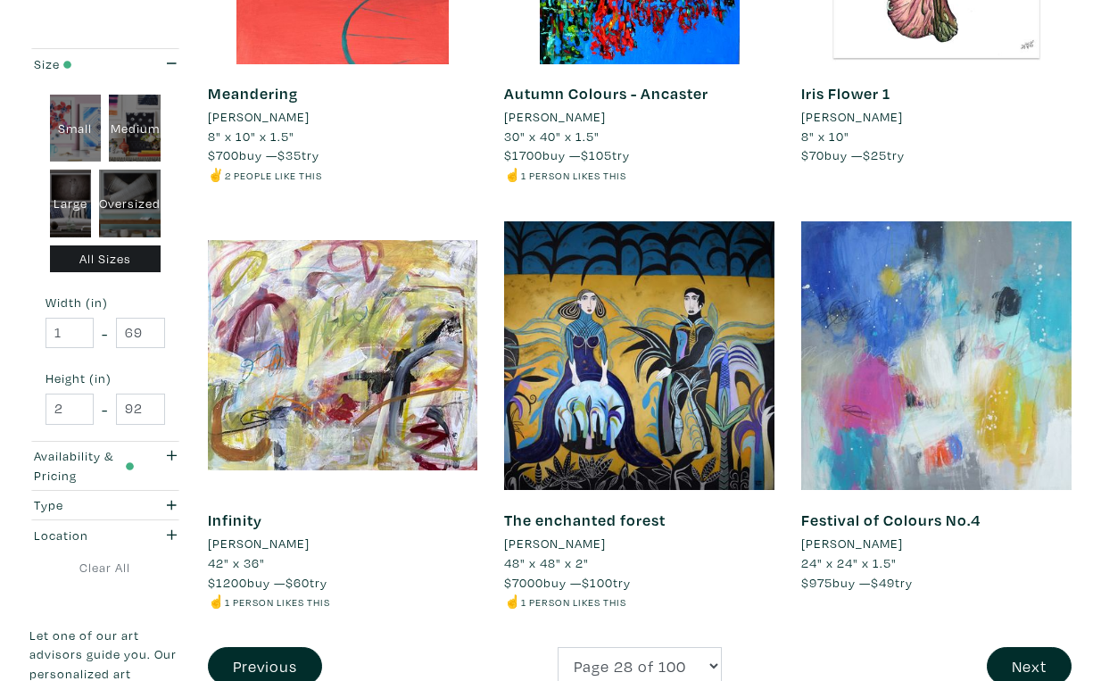
scroll to position [3194, 0]
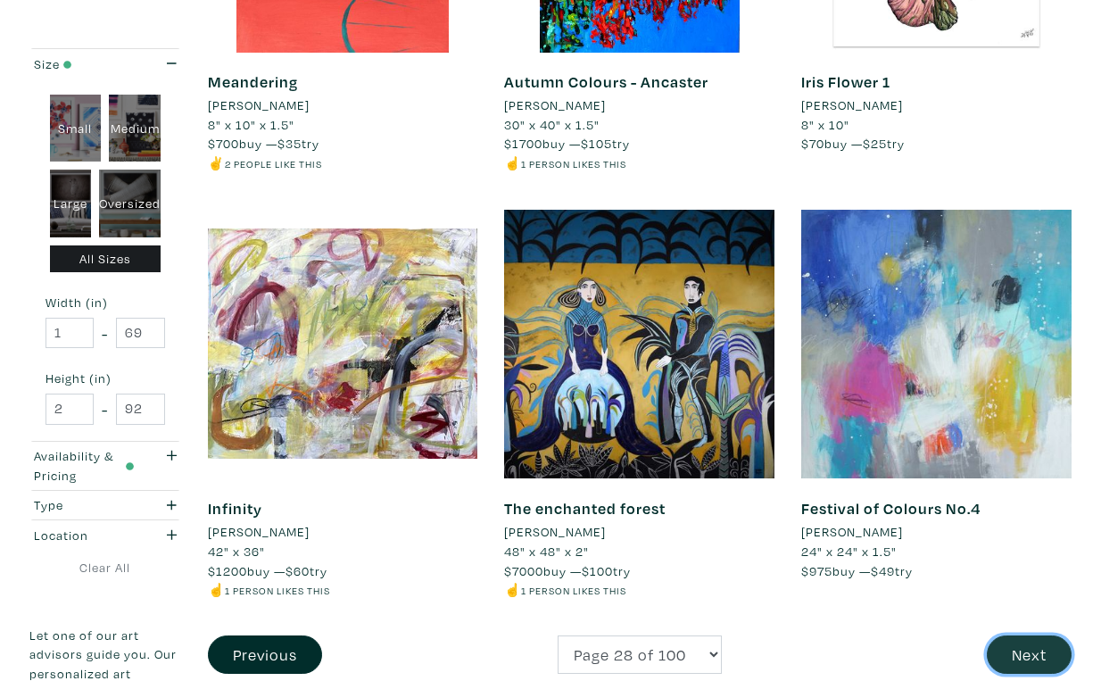
click at [1029, 635] on button "Next" at bounding box center [1029, 654] width 85 height 38
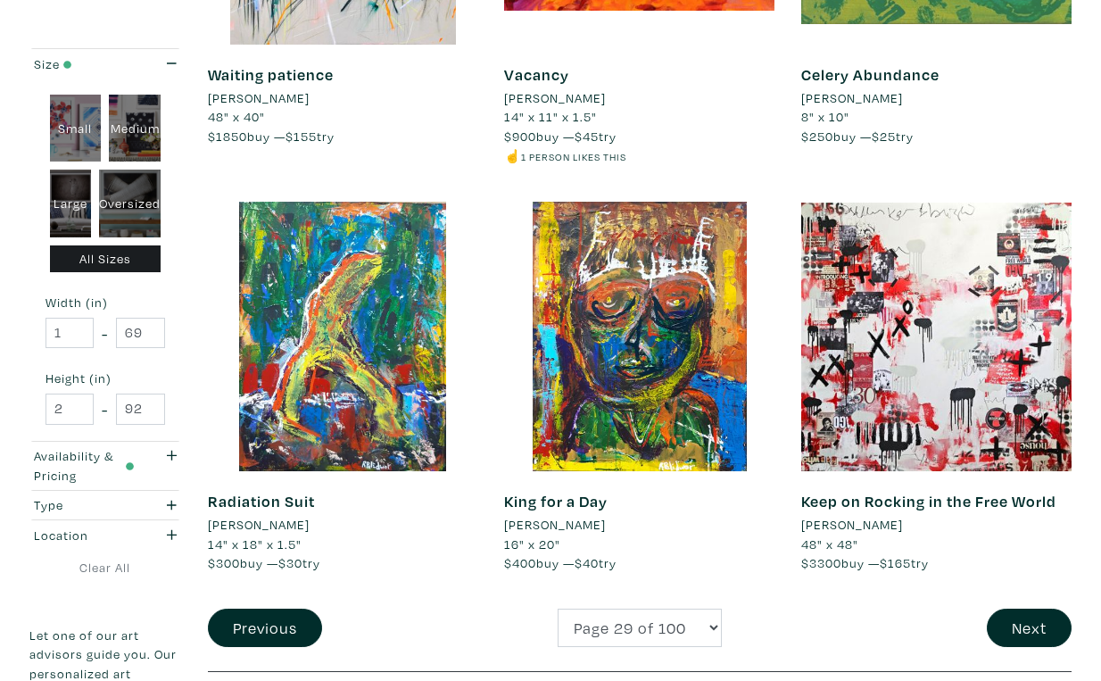
scroll to position [3126, 0]
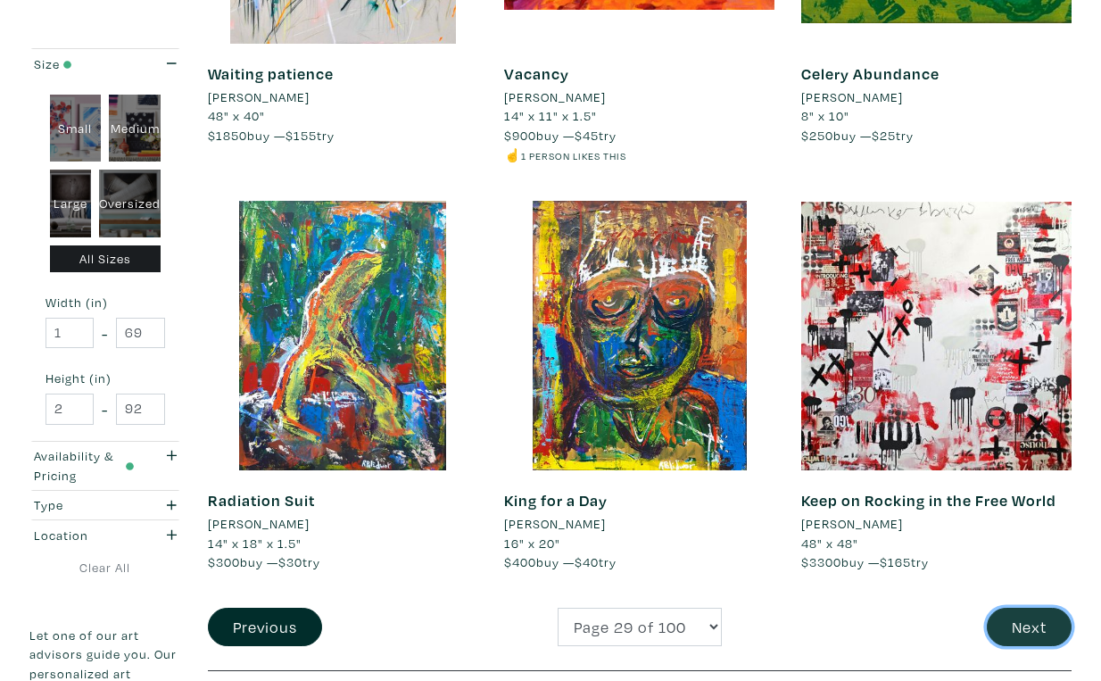
click at [1043, 607] on button "Next" at bounding box center [1029, 626] width 85 height 38
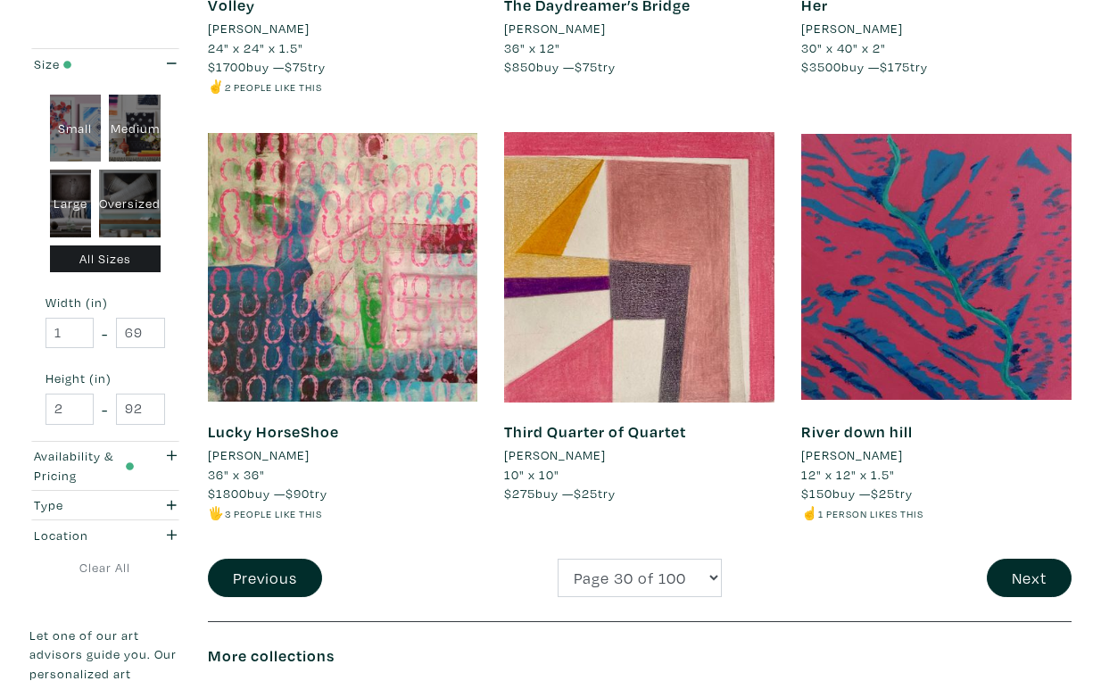
scroll to position [3235, 0]
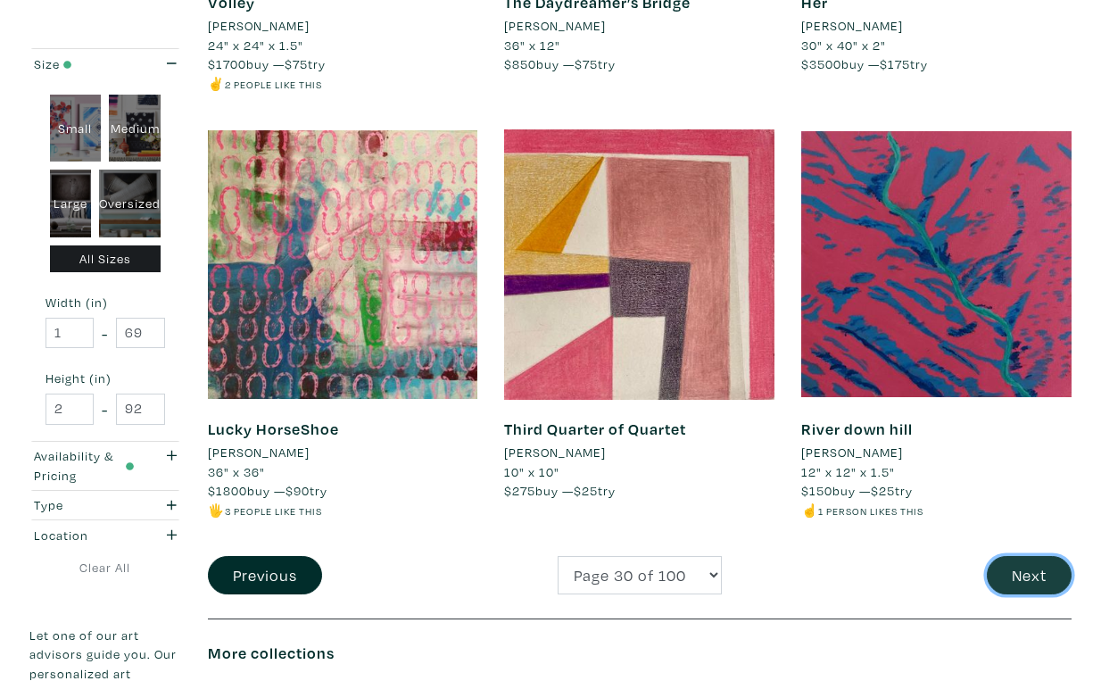
click at [1024, 556] on button "Next" at bounding box center [1029, 575] width 85 height 38
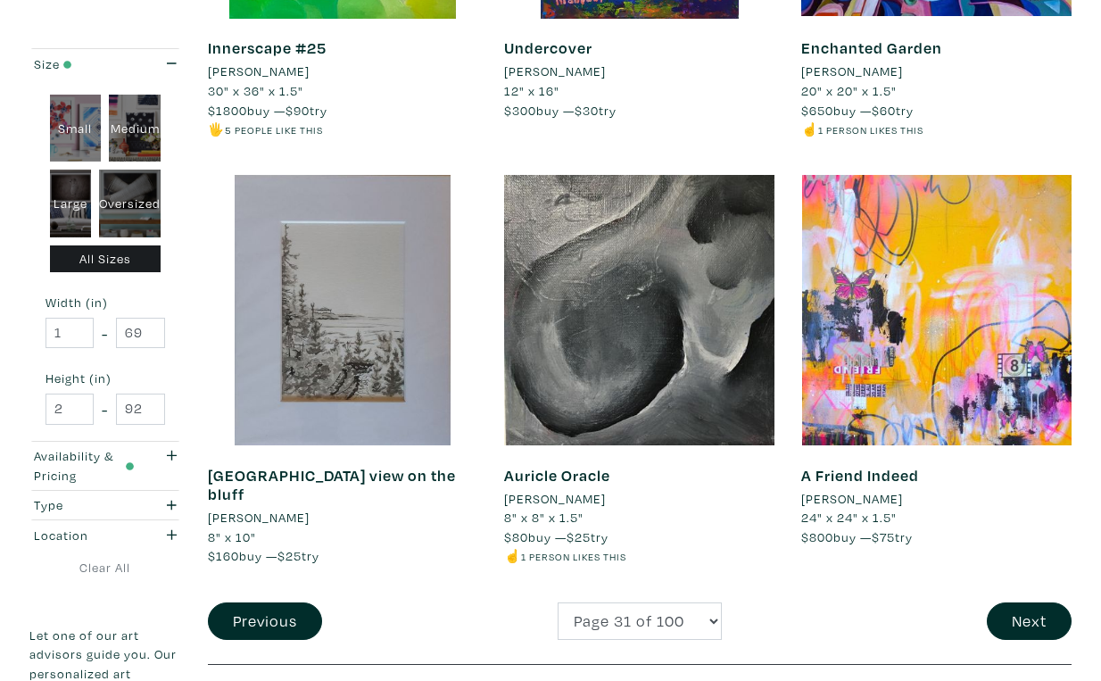
scroll to position [3175, 0]
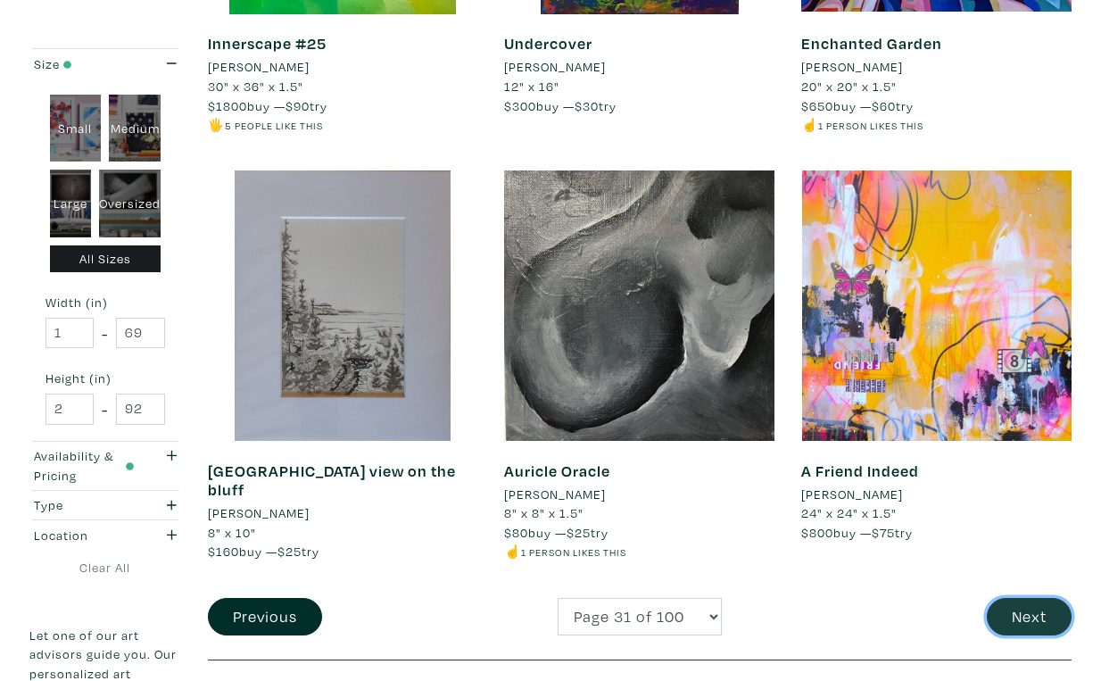
click at [1033, 598] on button "Next" at bounding box center [1029, 617] width 85 height 38
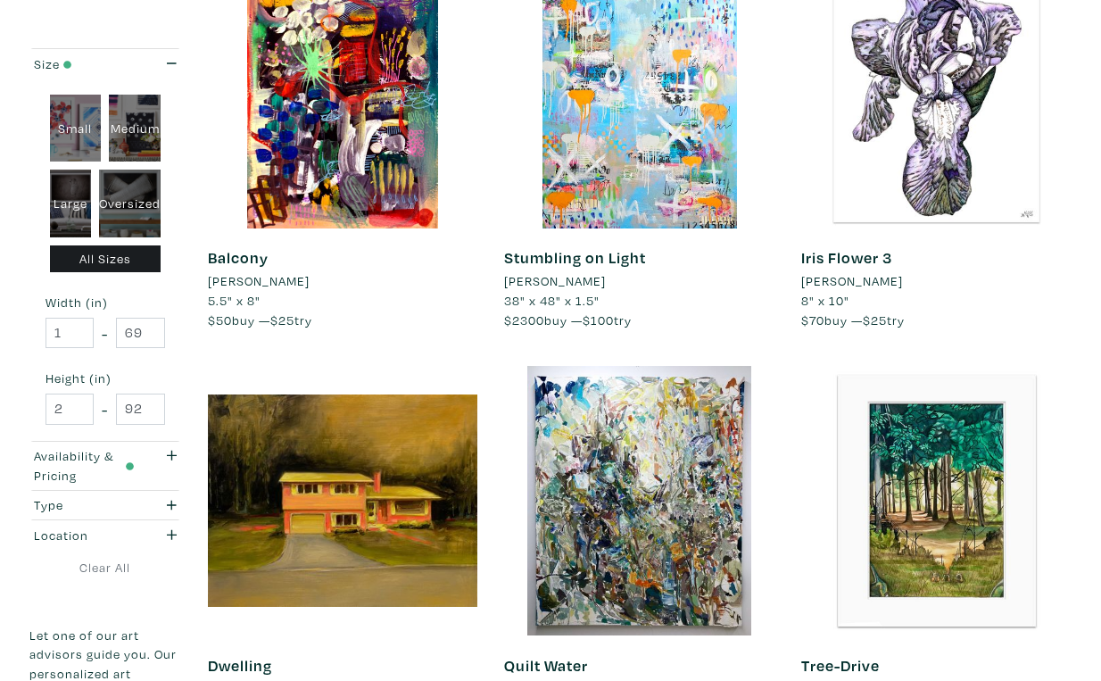
scroll to position [2961, 0]
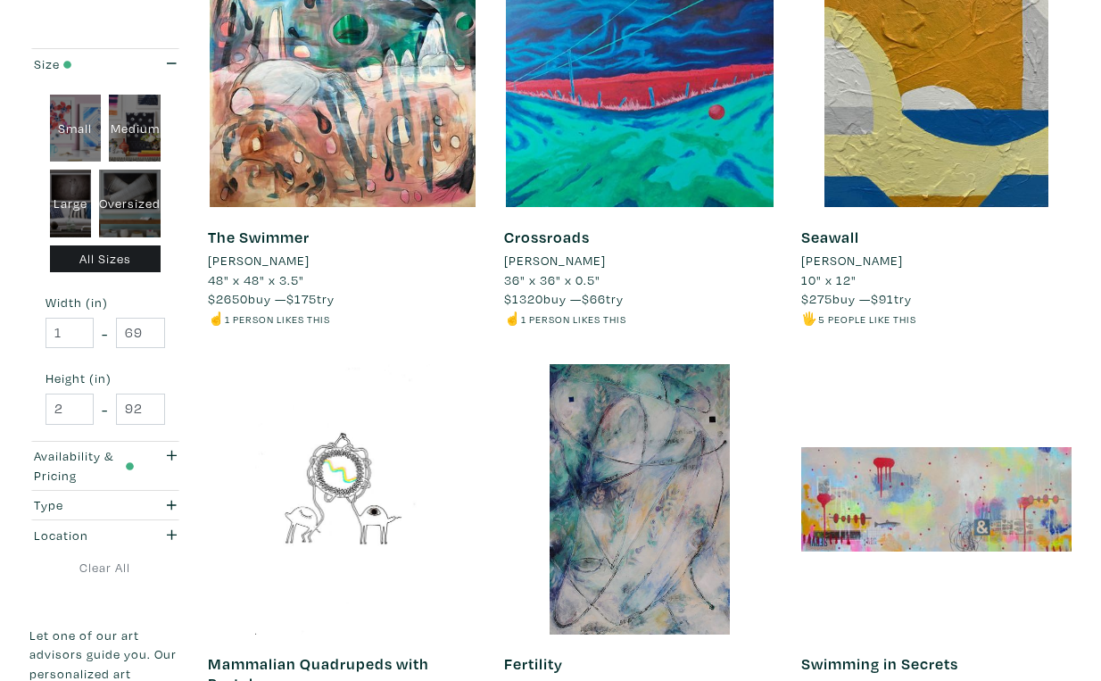
scroll to position [3005, 0]
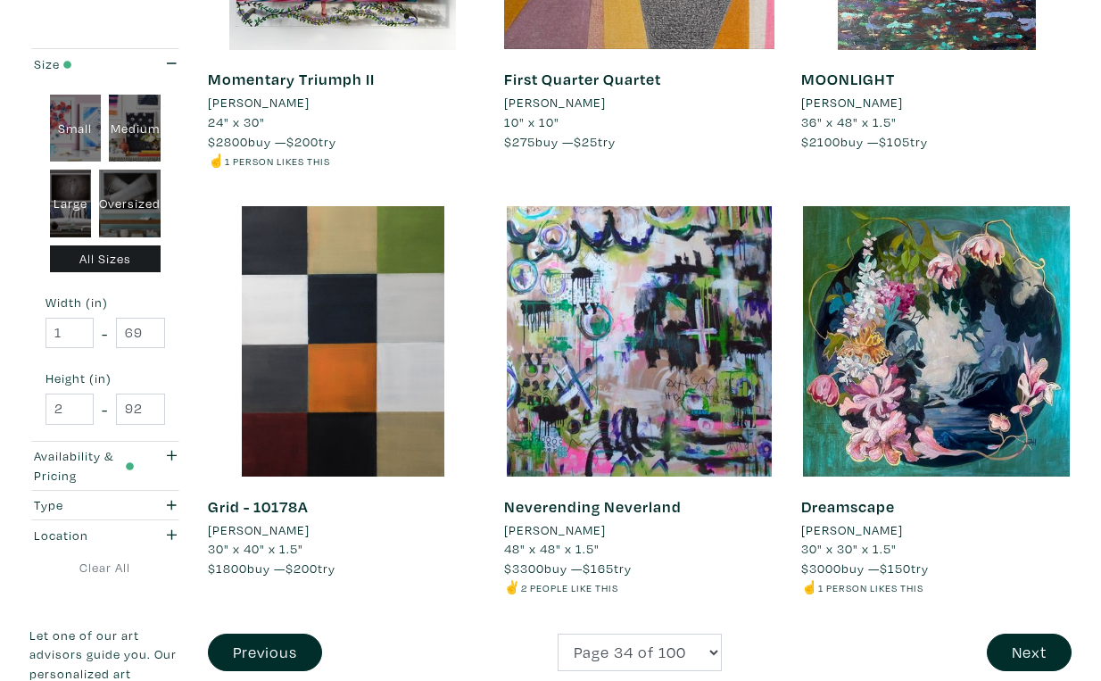
scroll to position [3144, 0]
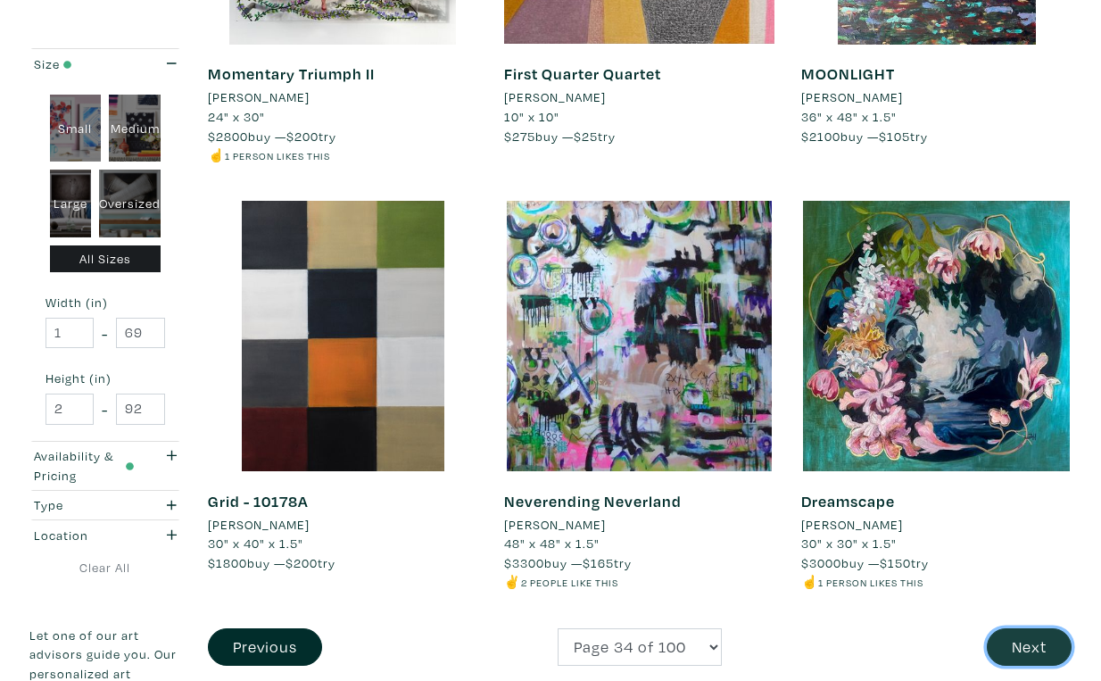
click at [1030, 628] on button "Next" at bounding box center [1029, 647] width 85 height 38
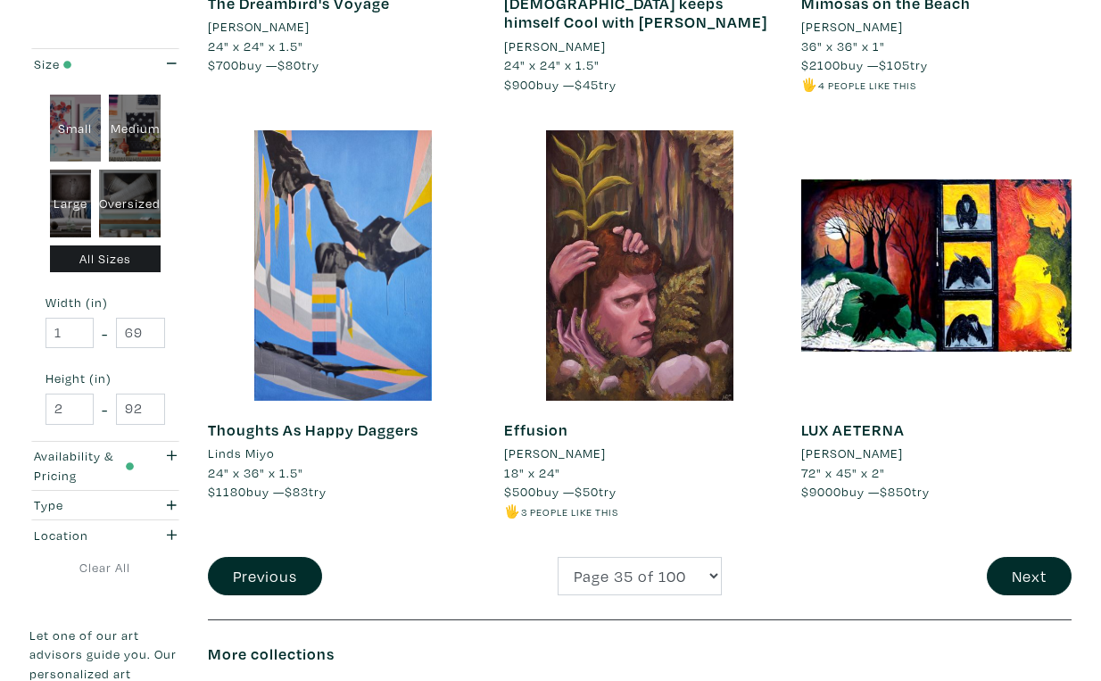
scroll to position [3245, 0]
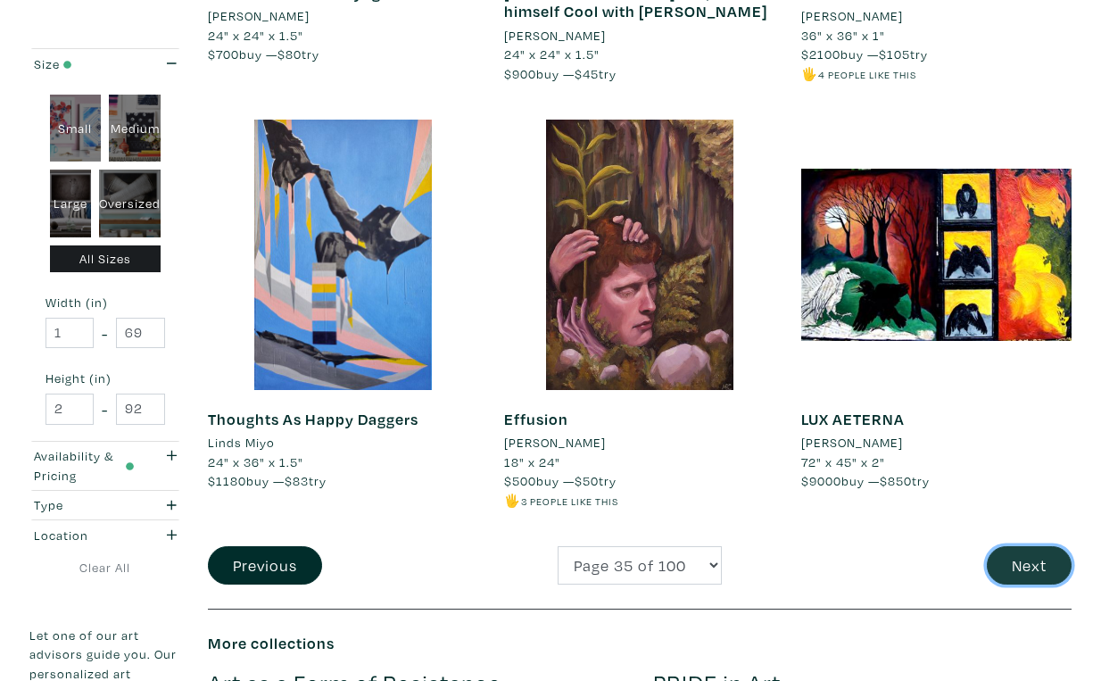
click at [1042, 546] on button "Next" at bounding box center [1029, 565] width 85 height 38
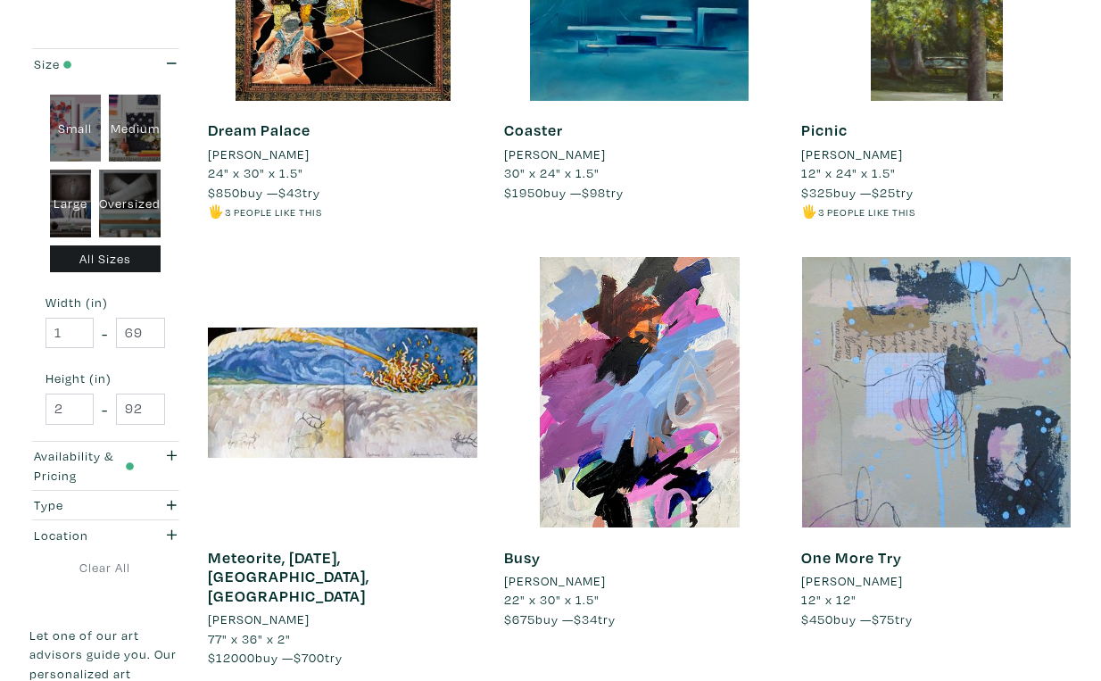
scroll to position [3131, 0]
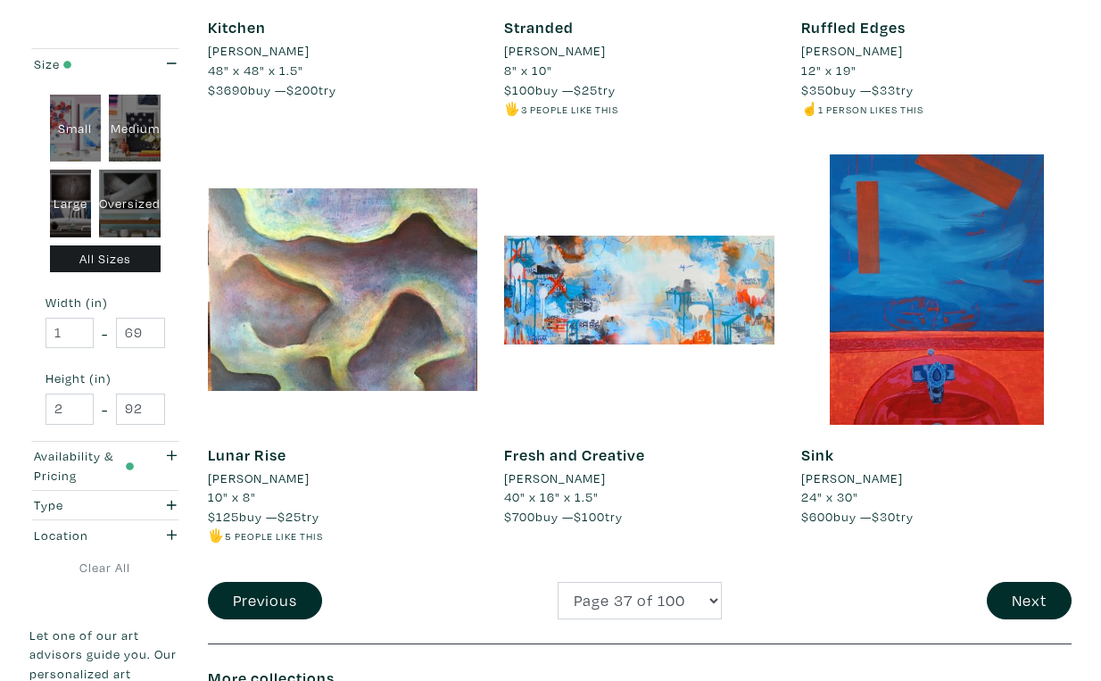
scroll to position [3195, 0]
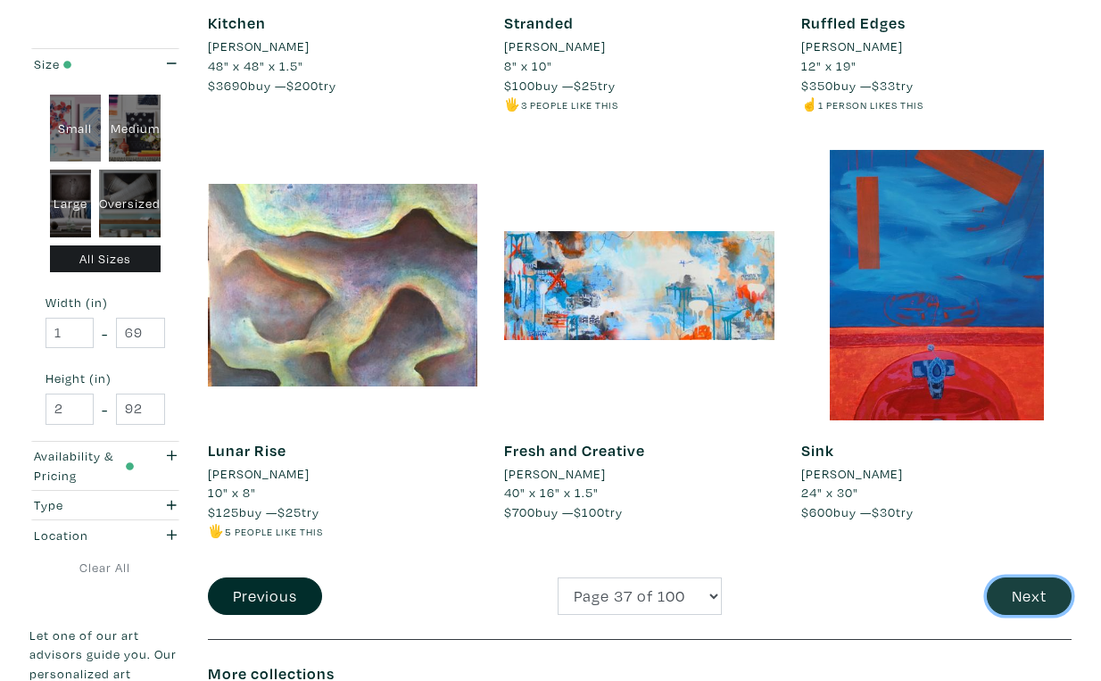
click at [1034, 577] on button "Next" at bounding box center [1029, 596] width 85 height 38
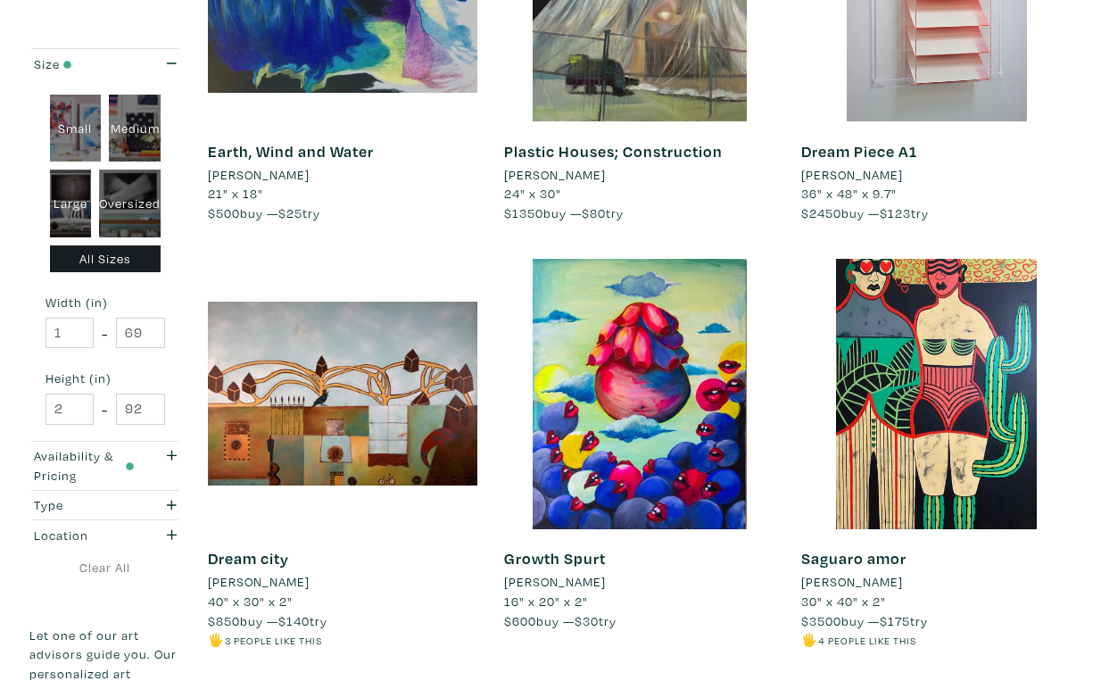
scroll to position [3052, 0]
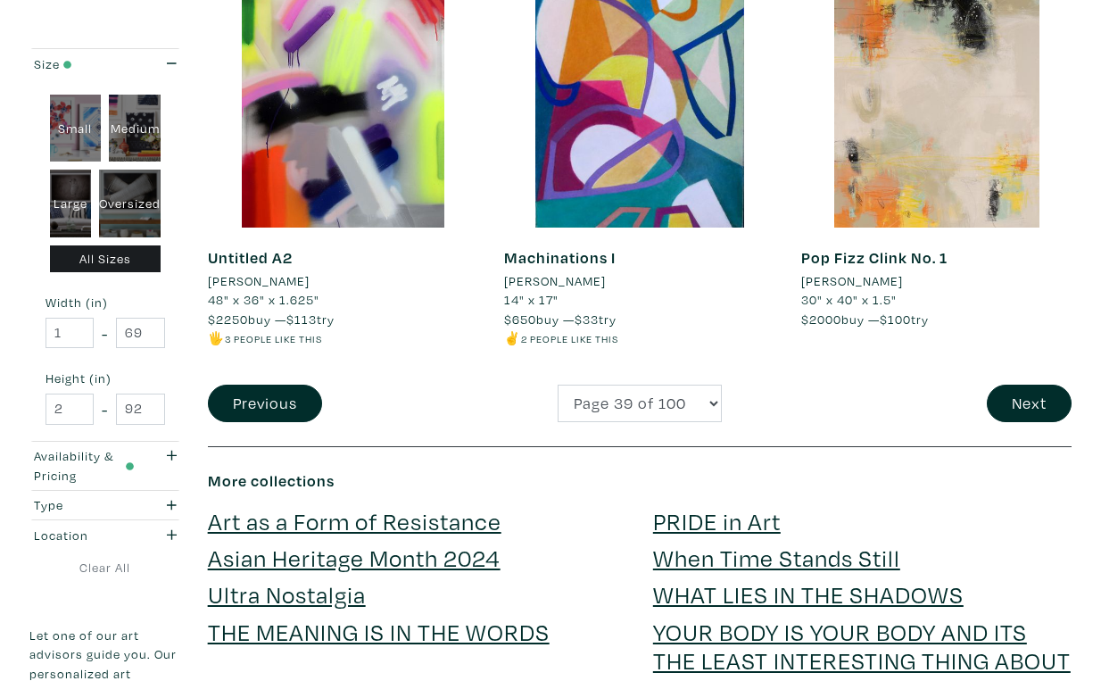
scroll to position [3390, 0]
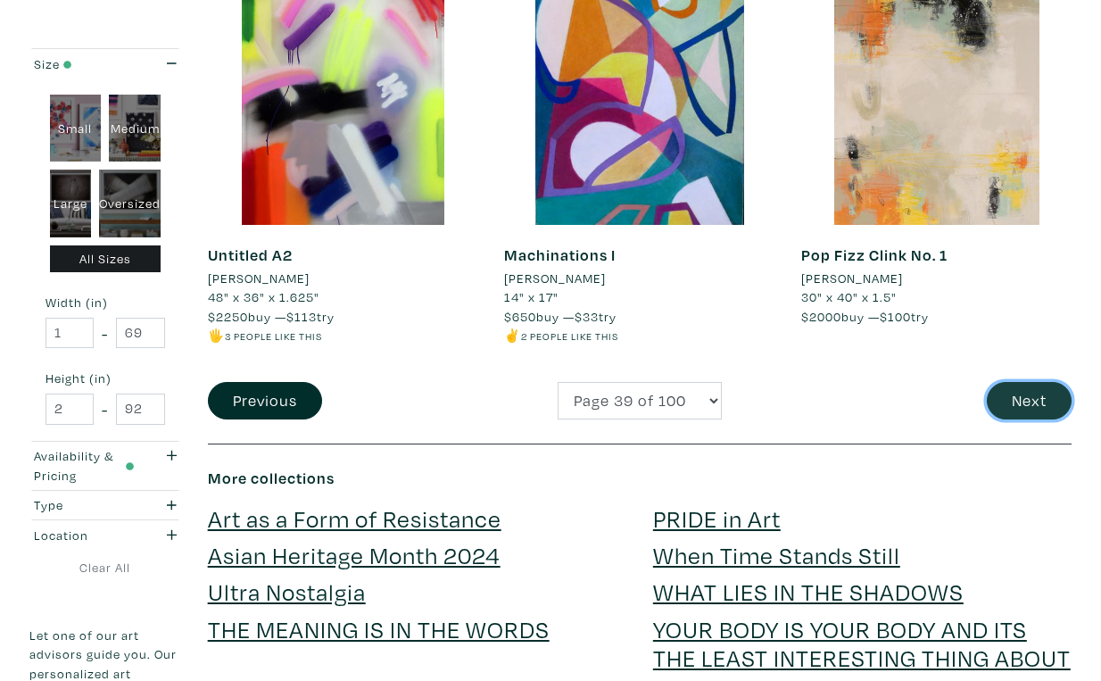
click at [1034, 382] on button "Next" at bounding box center [1029, 401] width 85 height 38
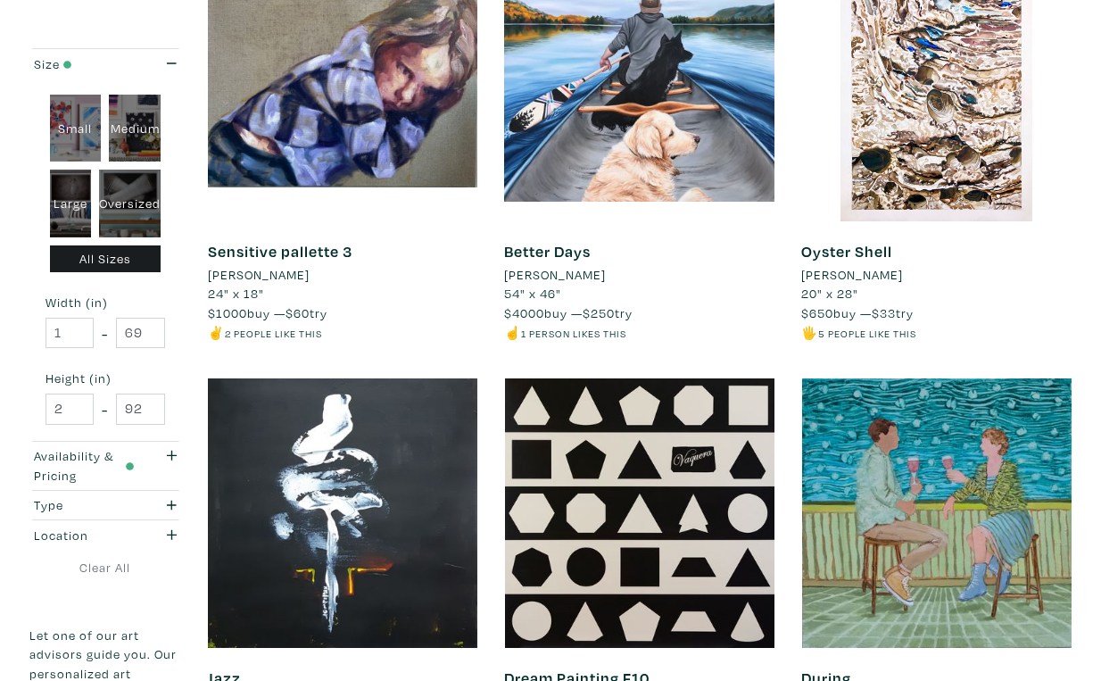
scroll to position [2951, 0]
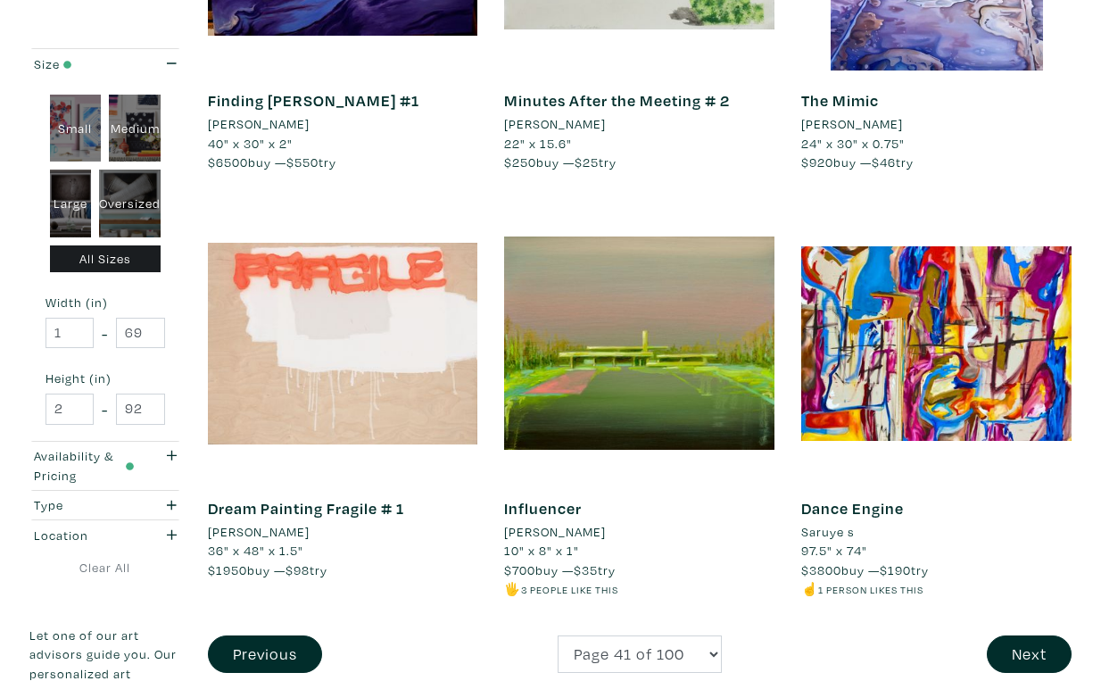
scroll to position [3164, 0]
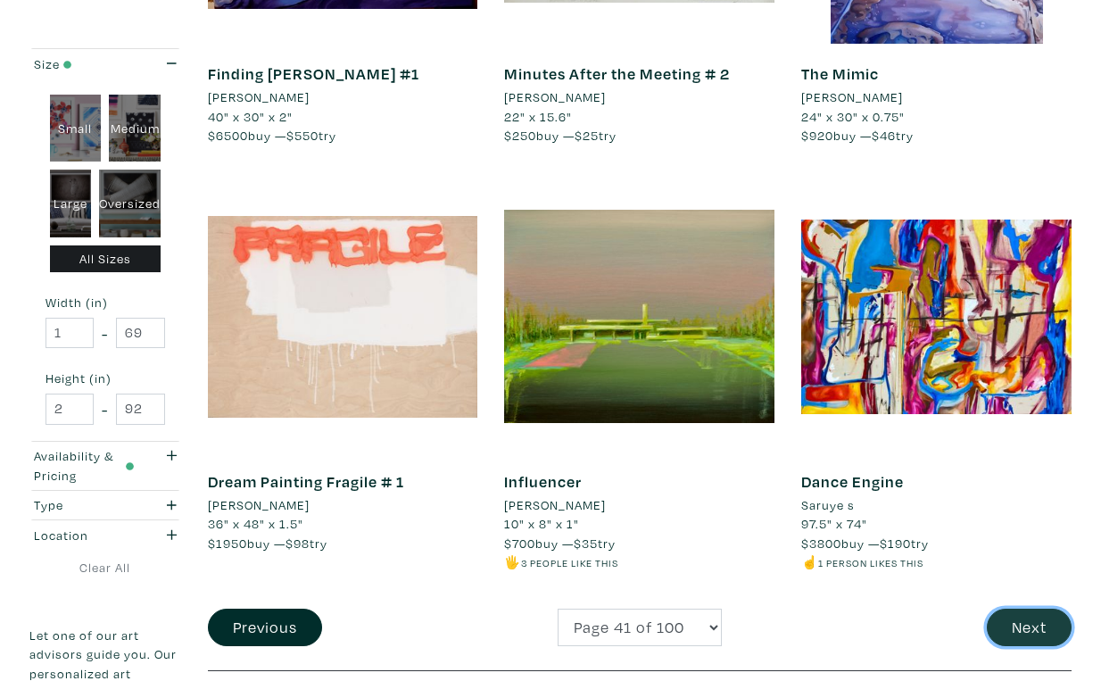
click at [1037, 608] on button "Next" at bounding box center [1029, 627] width 85 height 38
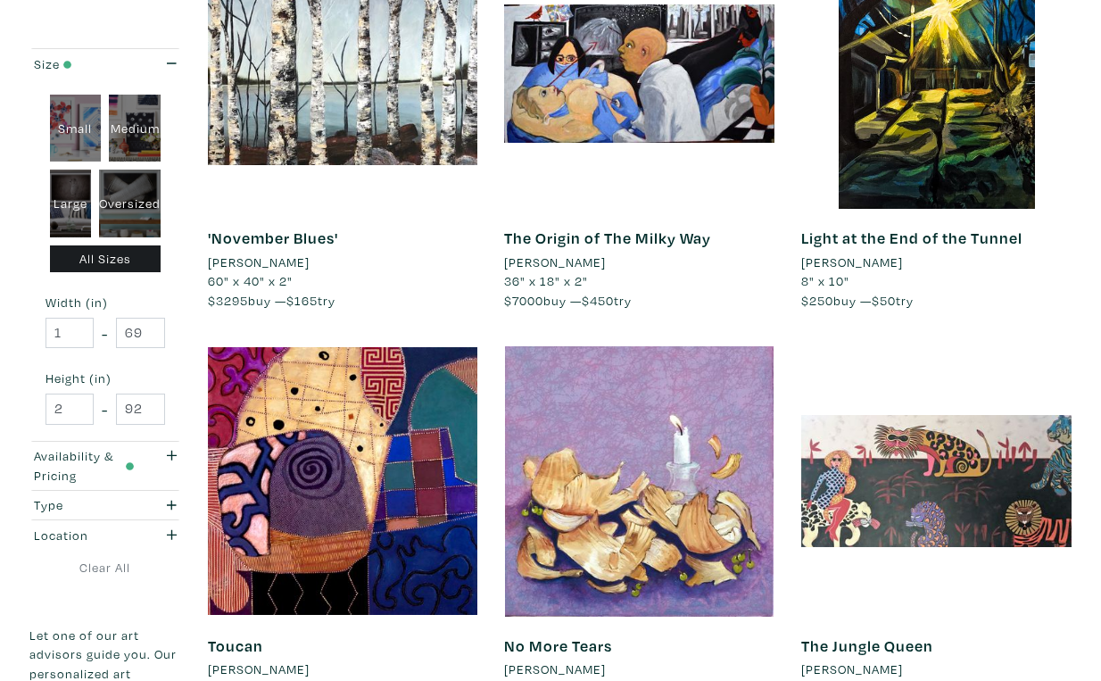
scroll to position [3031, 0]
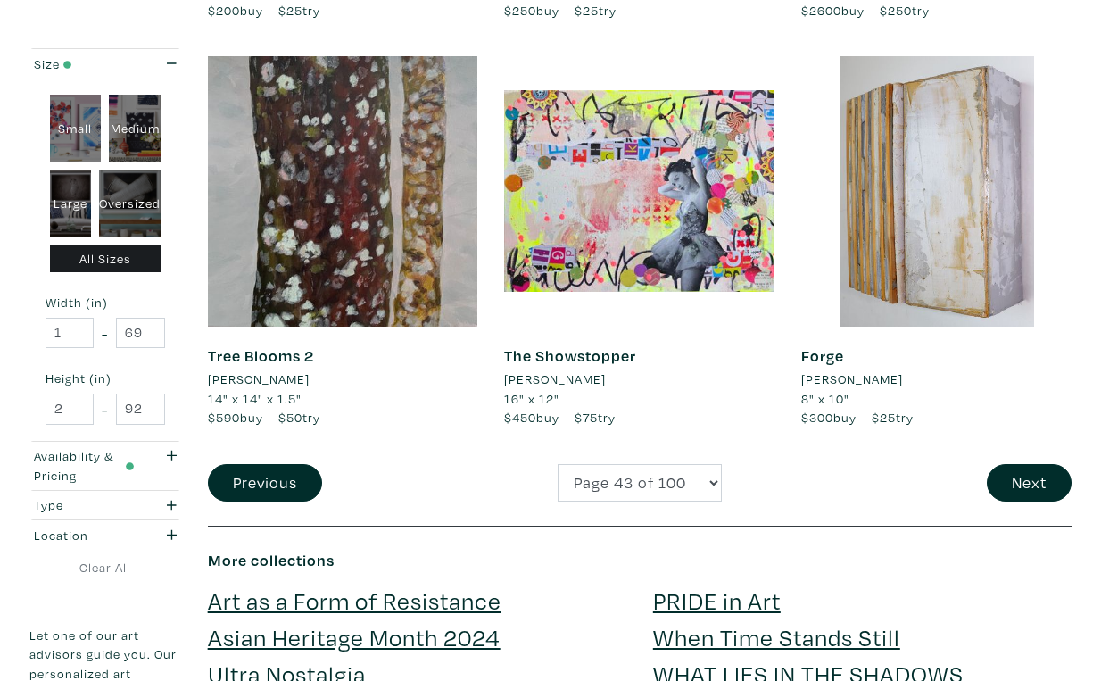
scroll to position [3310, 0]
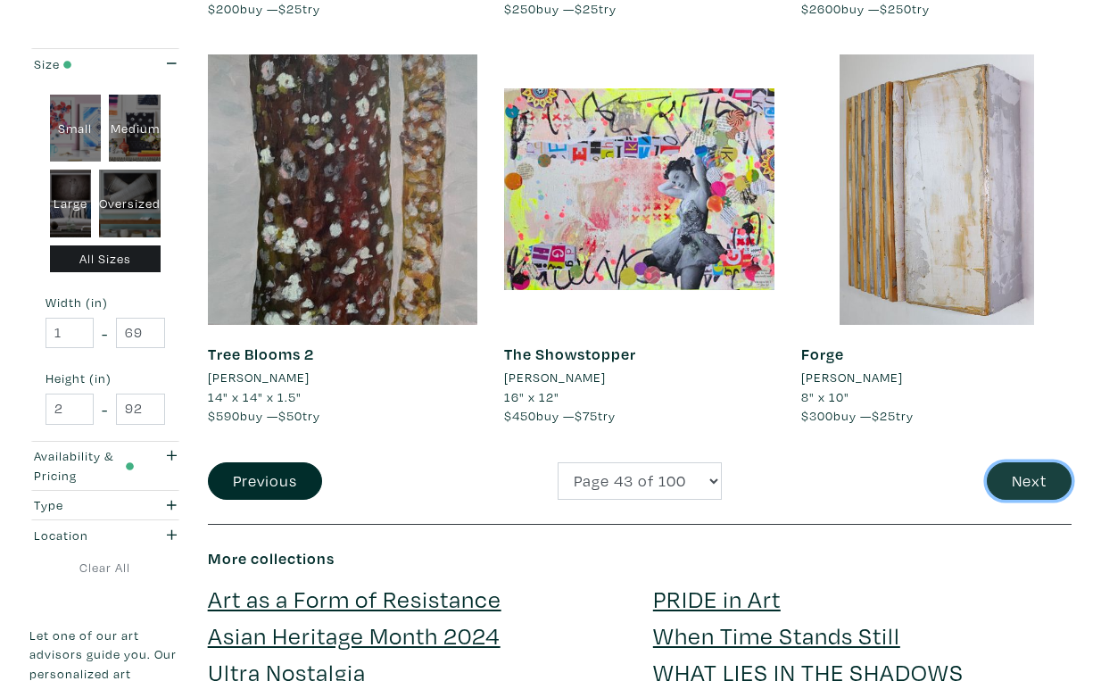
click at [1032, 462] on button "Next" at bounding box center [1029, 481] width 85 height 38
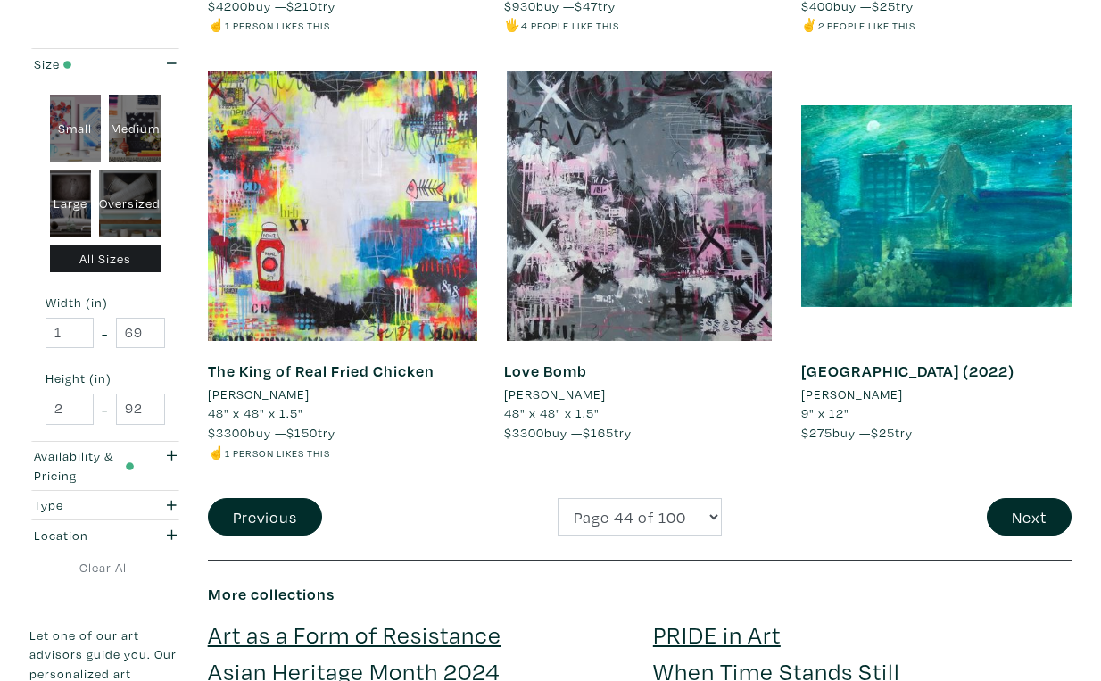
scroll to position [3316, 0]
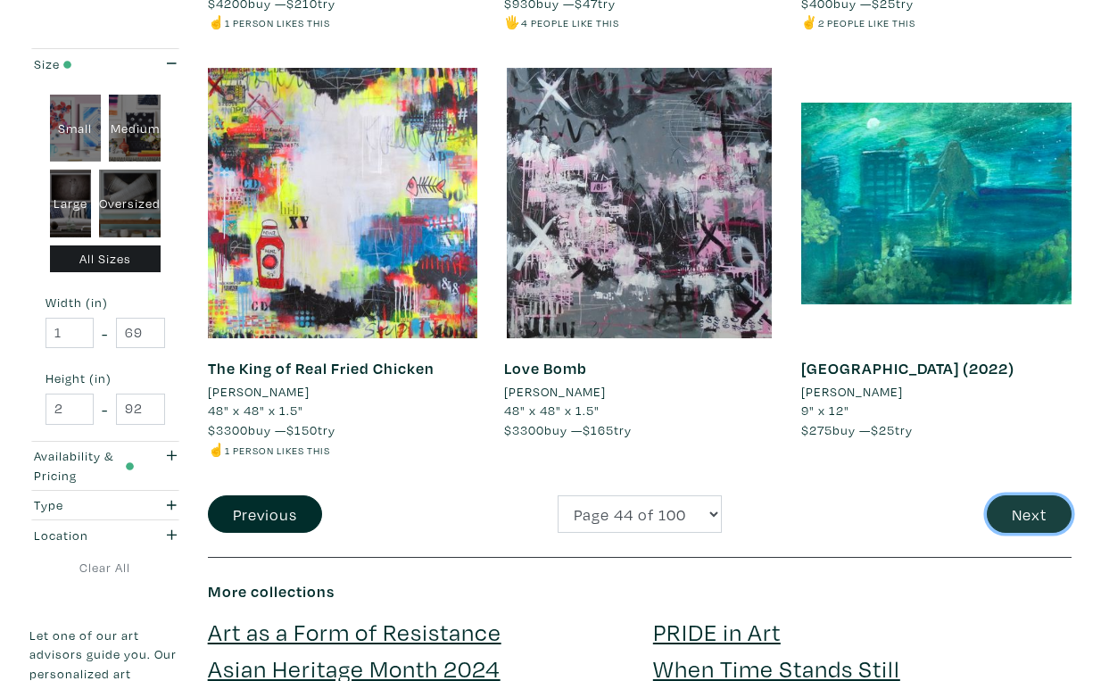
click at [1025, 495] on button "Next" at bounding box center [1029, 514] width 85 height 38
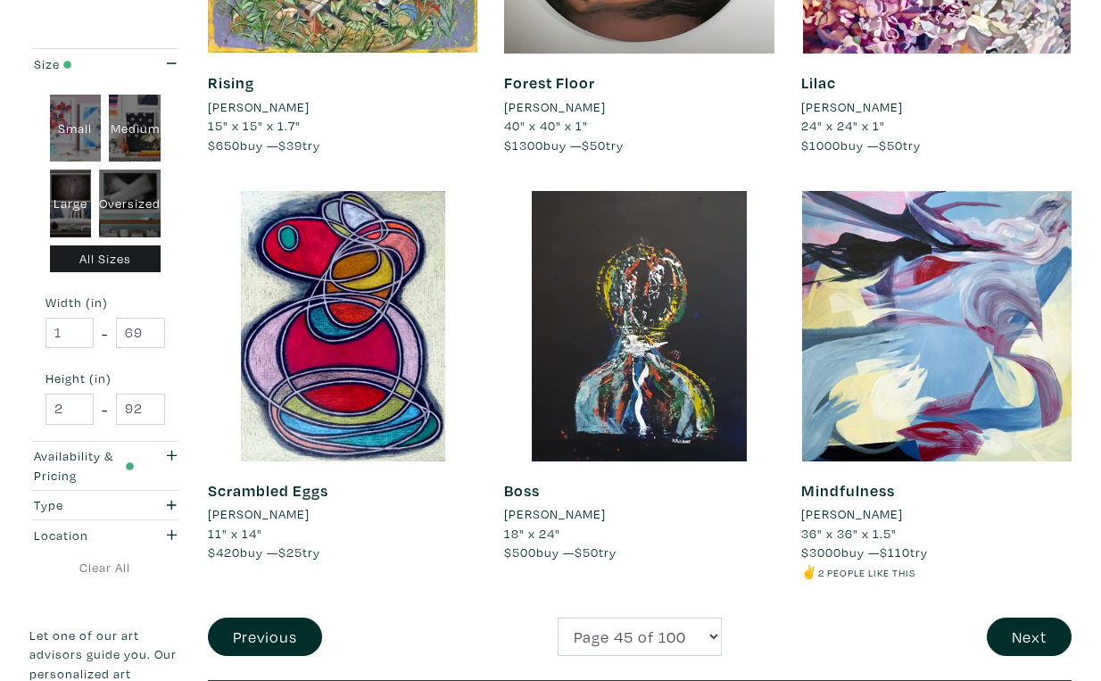
scroll to position [3188, 0]
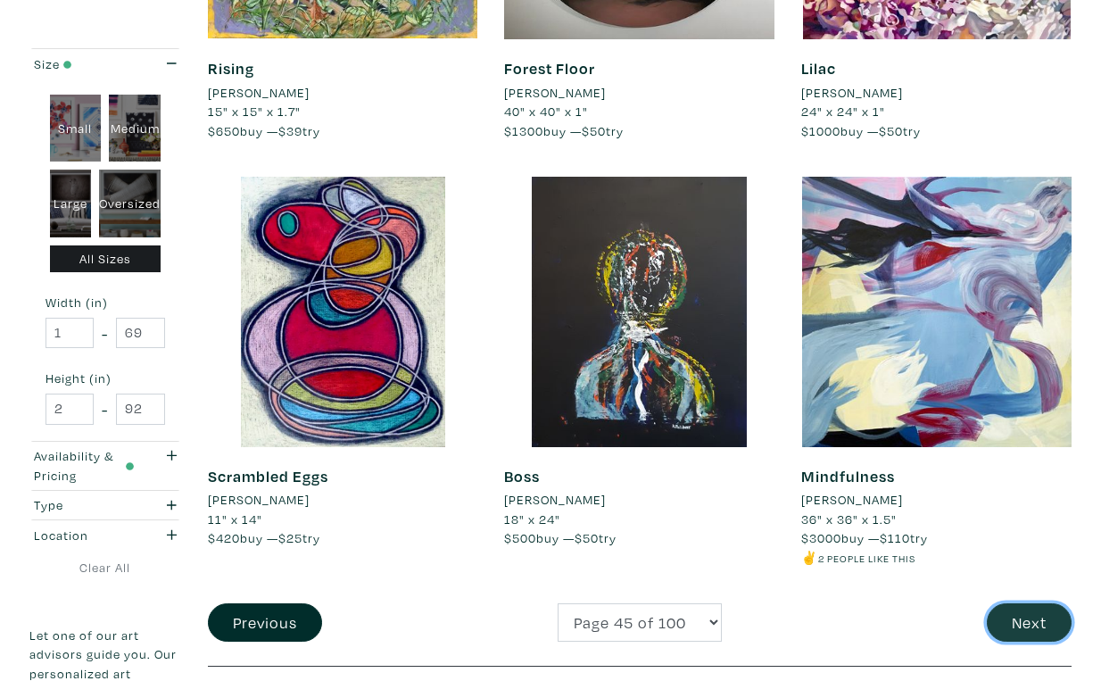
click at [1037, 603] on button "Next" at bounding box center [1029, 622] width 85 height 38
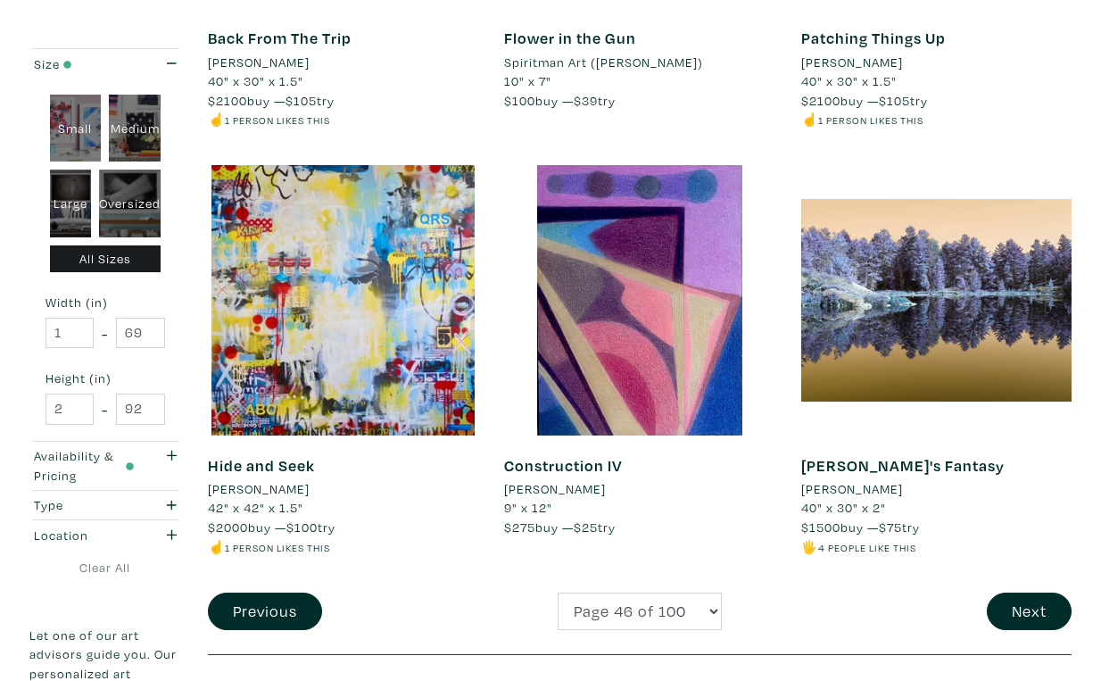
scroll to position [3221, 0]
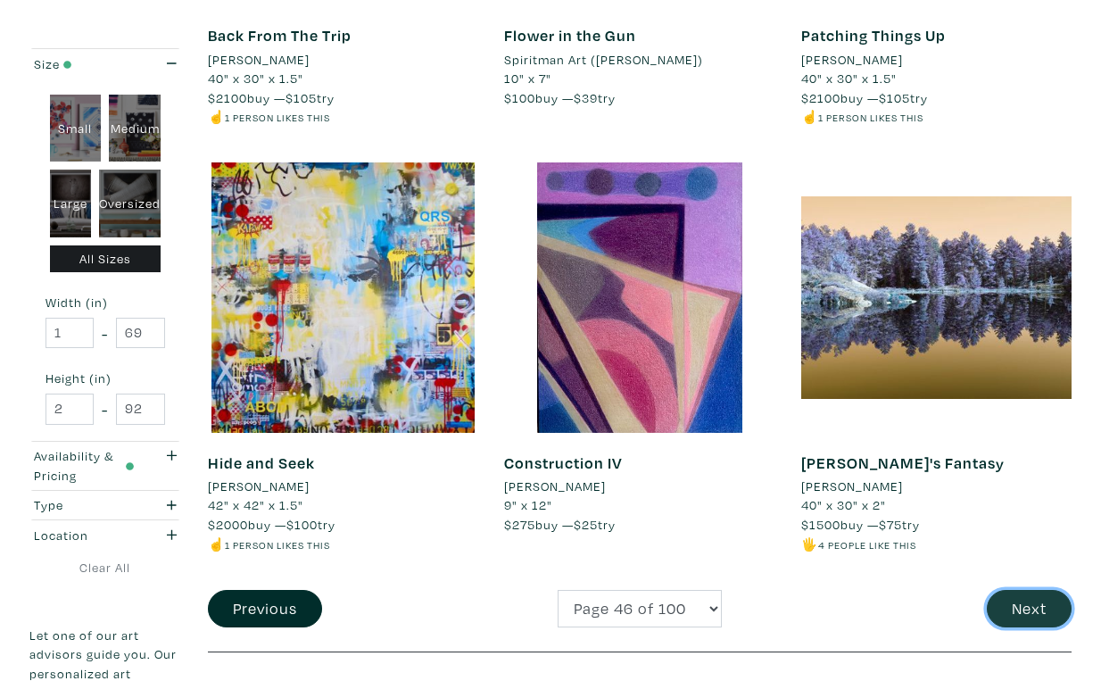
click at [1036, 590] on button "Next" at bounding box center [1029, 609] width 85 height 38
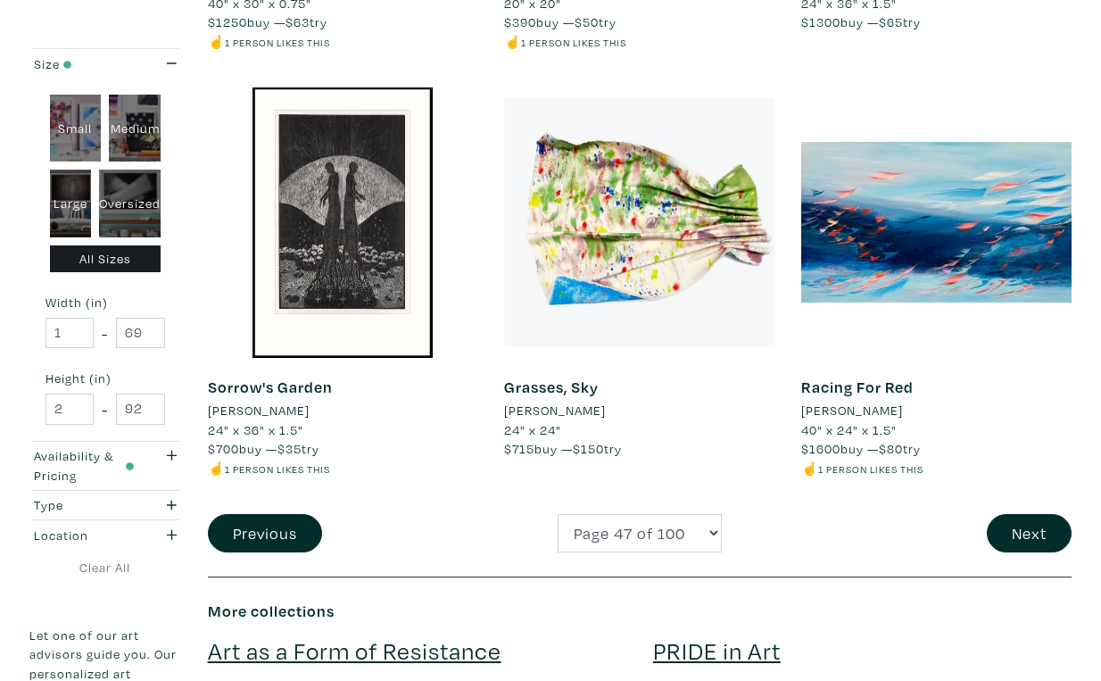
scroll to position [3279, 0]
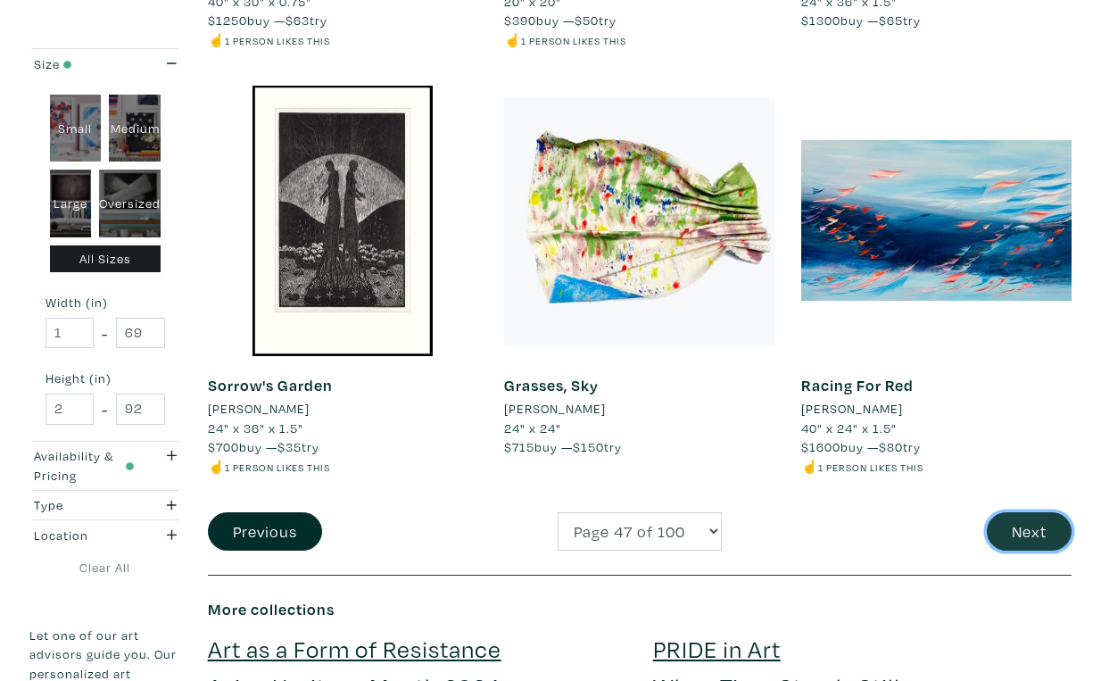
click at [1024, 512] on button "Next" at bounding box center [1029, 531] width 85 height 38
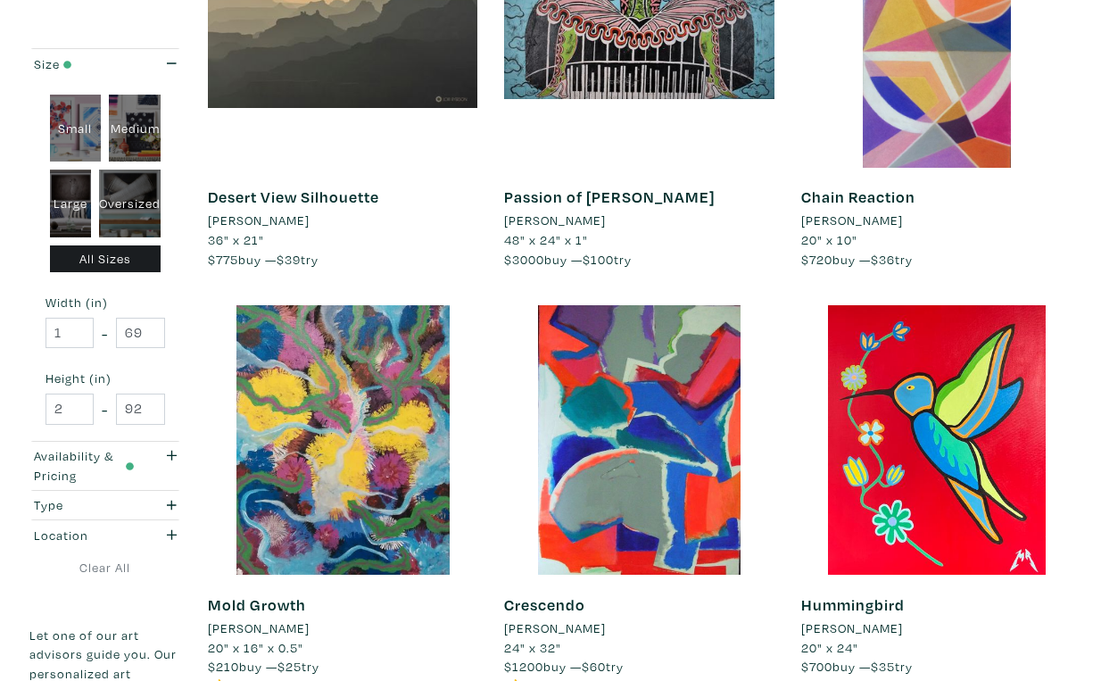
scroll to position [3027, 0]
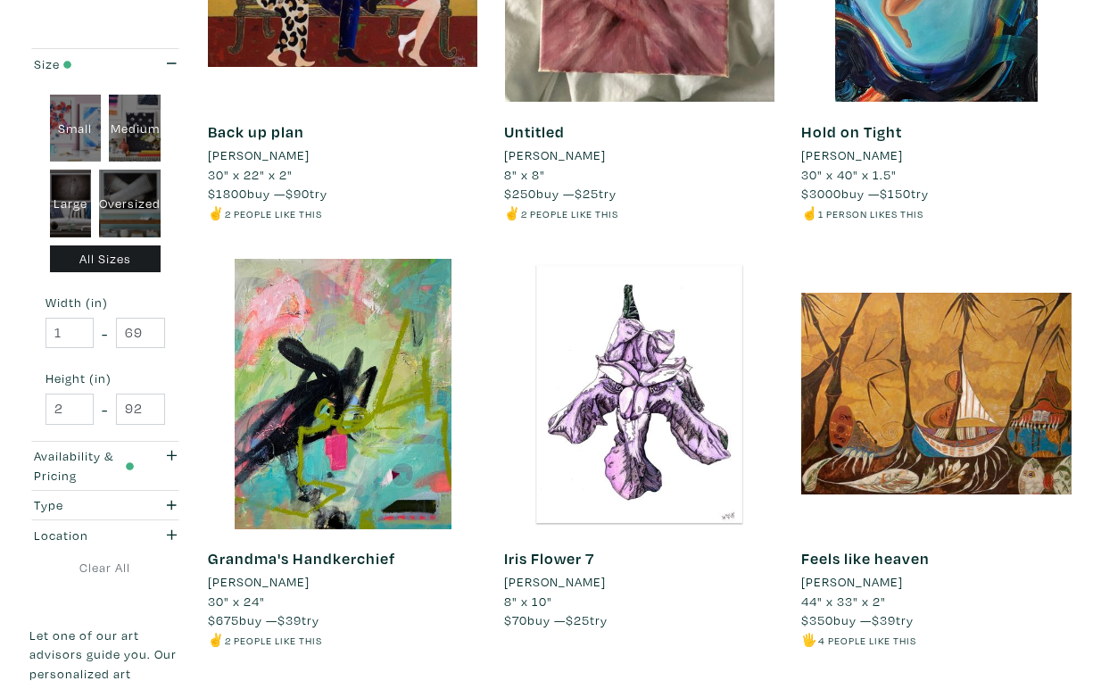
scroll to position [3121, 0]
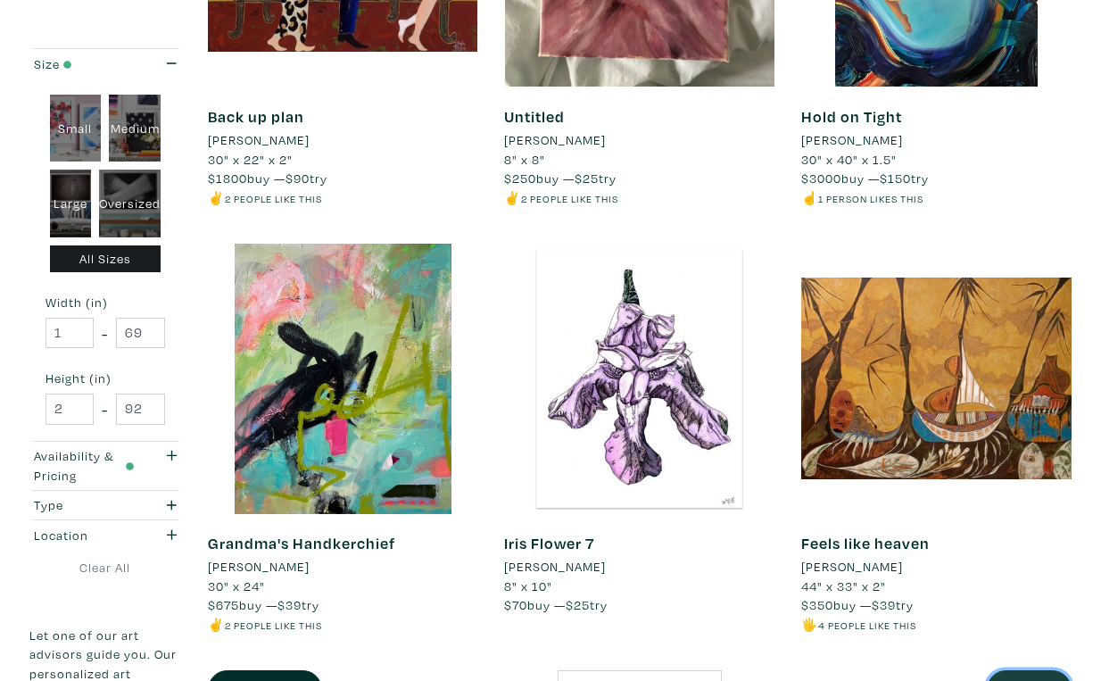
click at [1040, 670] on button "Next" at bounding box center [1029, 689] width 85 height 38
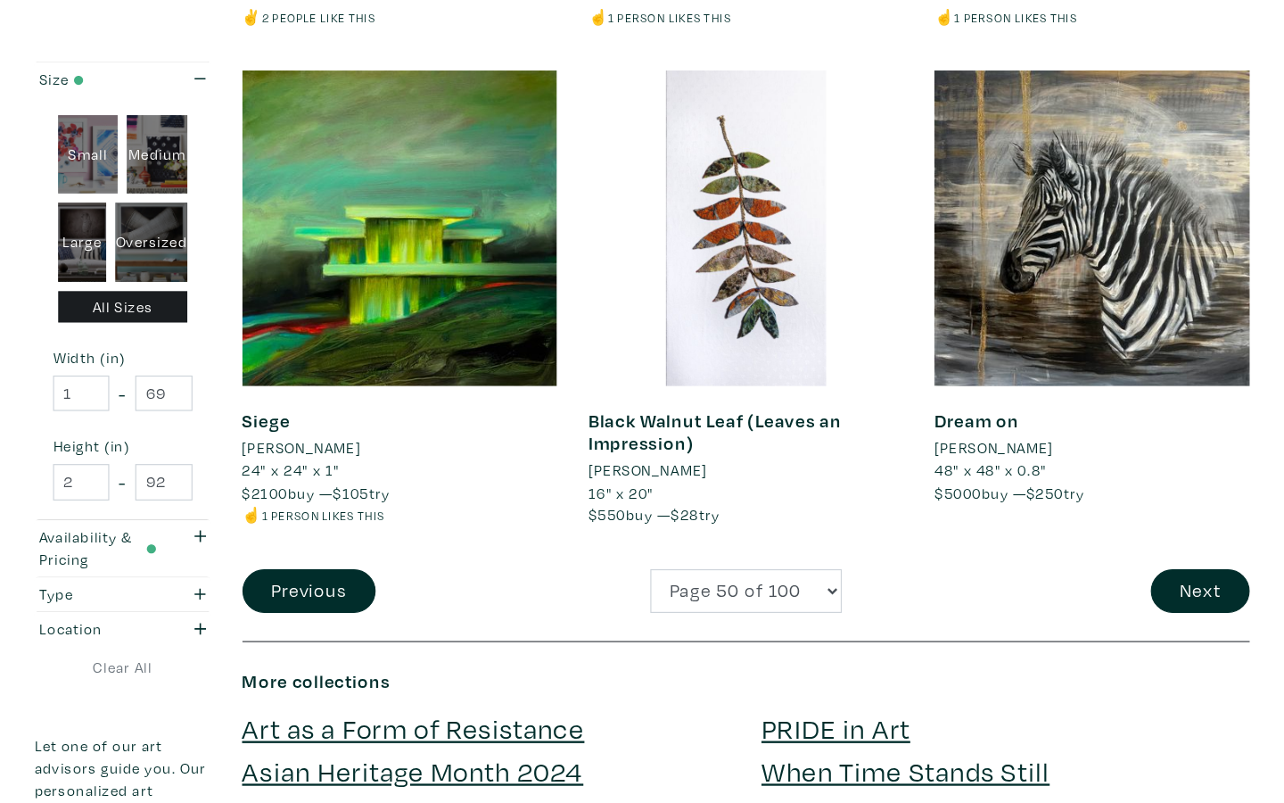
scroll to position [3275, 0]
